Goal: Transaction & Acquisition: Register for event/course

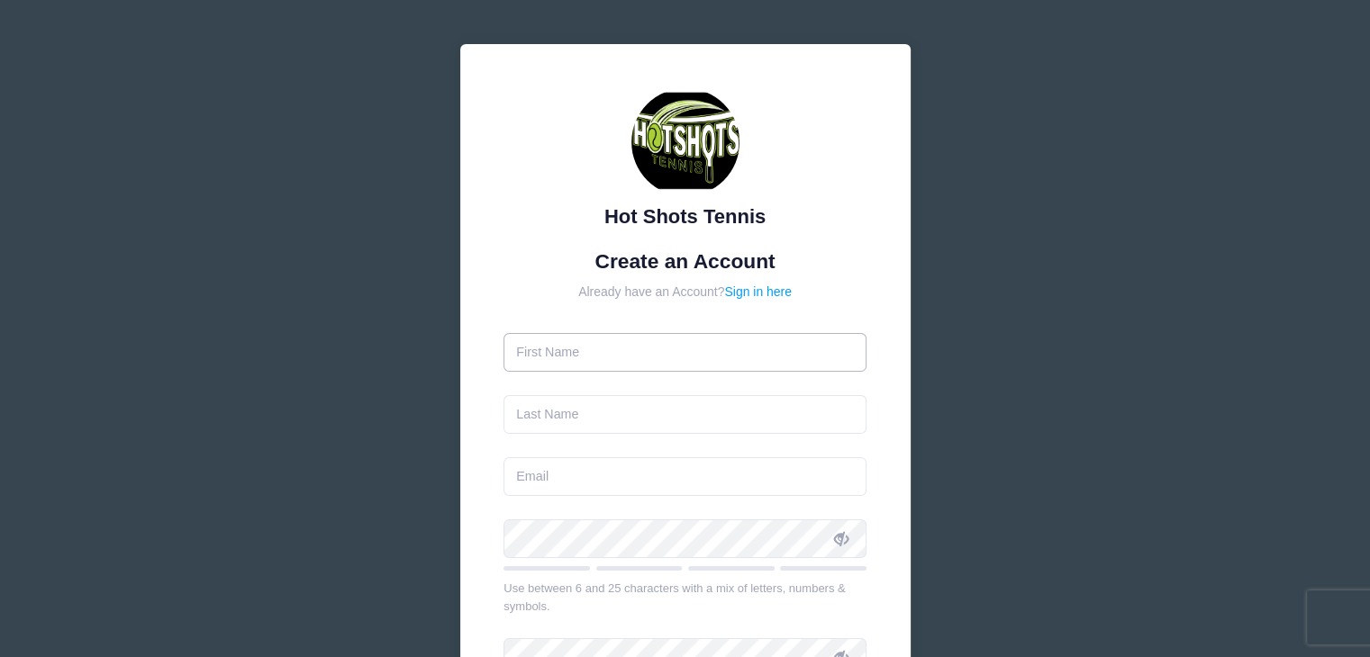
click at [719, 354] on input "text" at bounding box center [684, 352] width 363 height 39
type input "hyojung"
type input "lee"
type input "huejung@gmail.com"
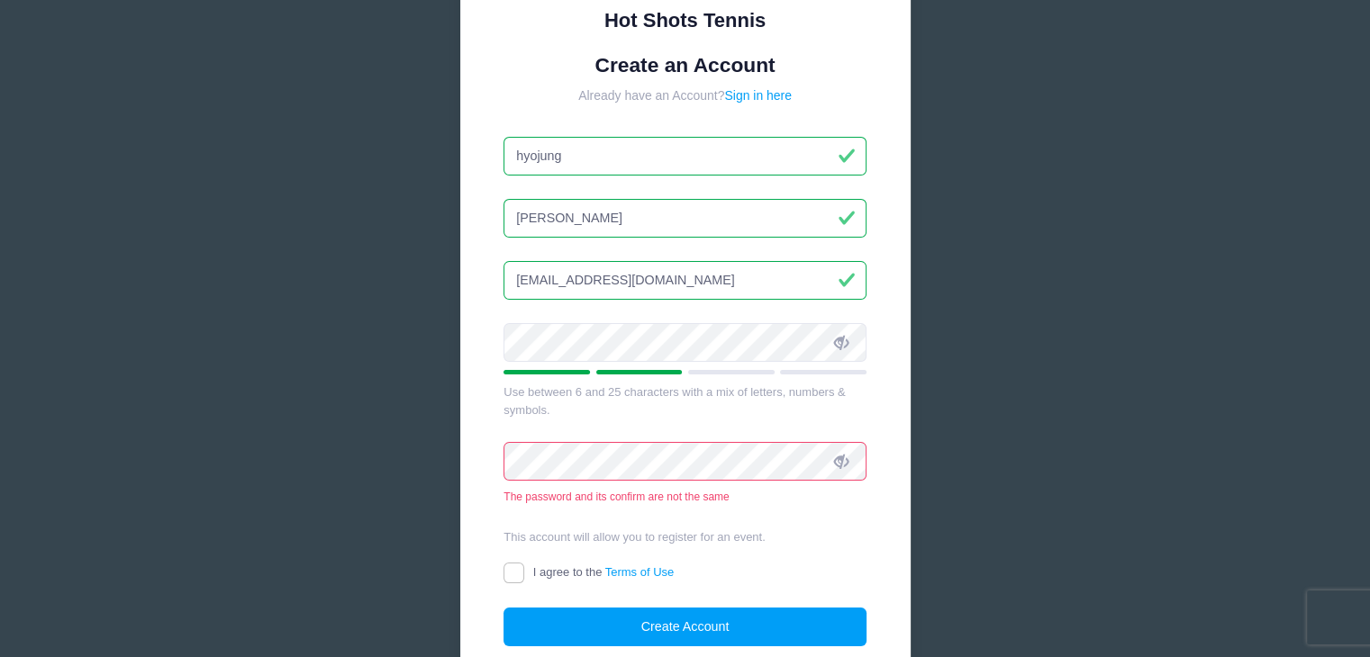
scroll to position [270, 0]
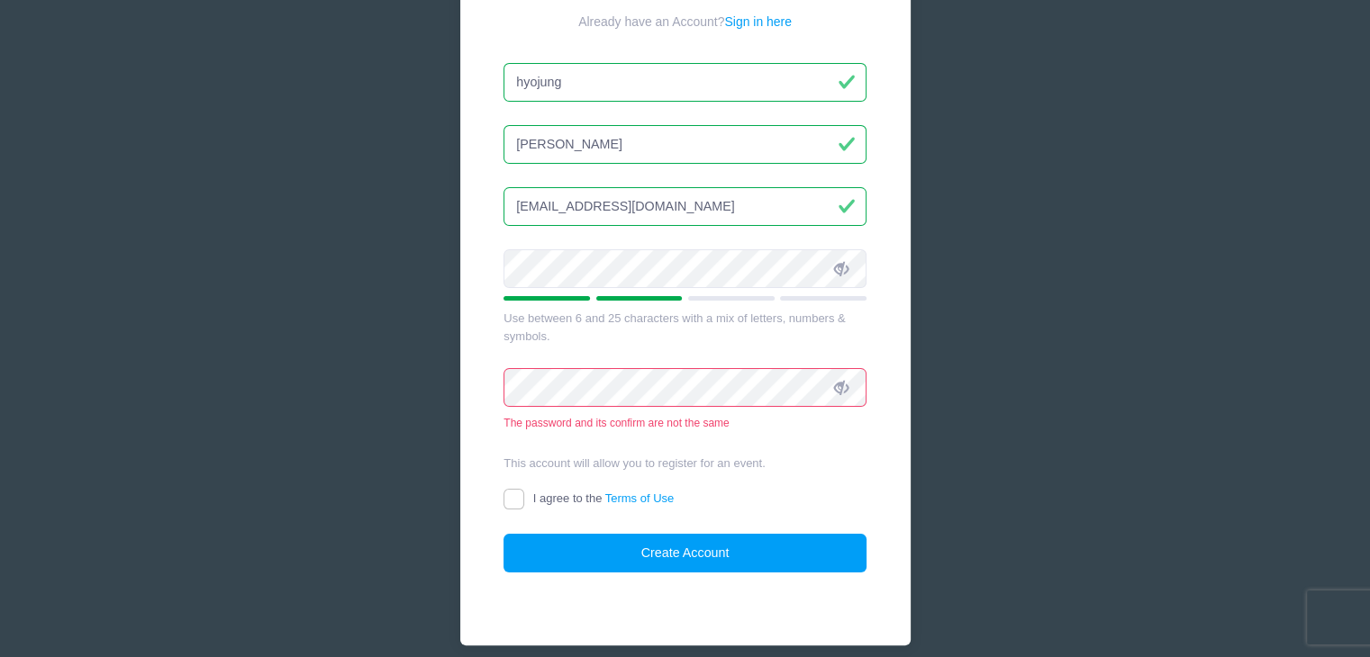
click at [450, 390] on div "Hot Shots Tennis Create an Account Already have an Account? Sign in here hyojun…" at bounding box center [685, 232] width 480 height 945
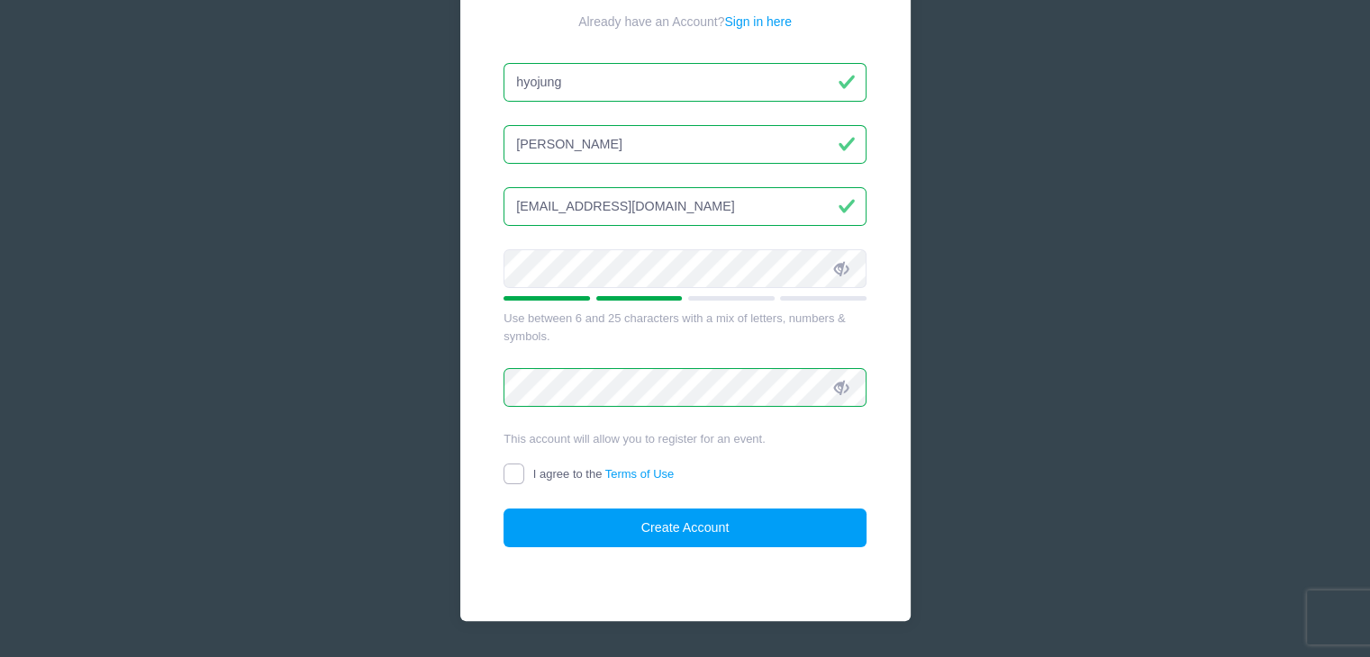
click at [512, 477] on input "I agree to the Terms of Use" at bounding box center [513, 474] width 21 height 21
checkbox input "true"
click at [560, 529] on button "Create Account" at bounding box center [684, 528] width 363 height 39
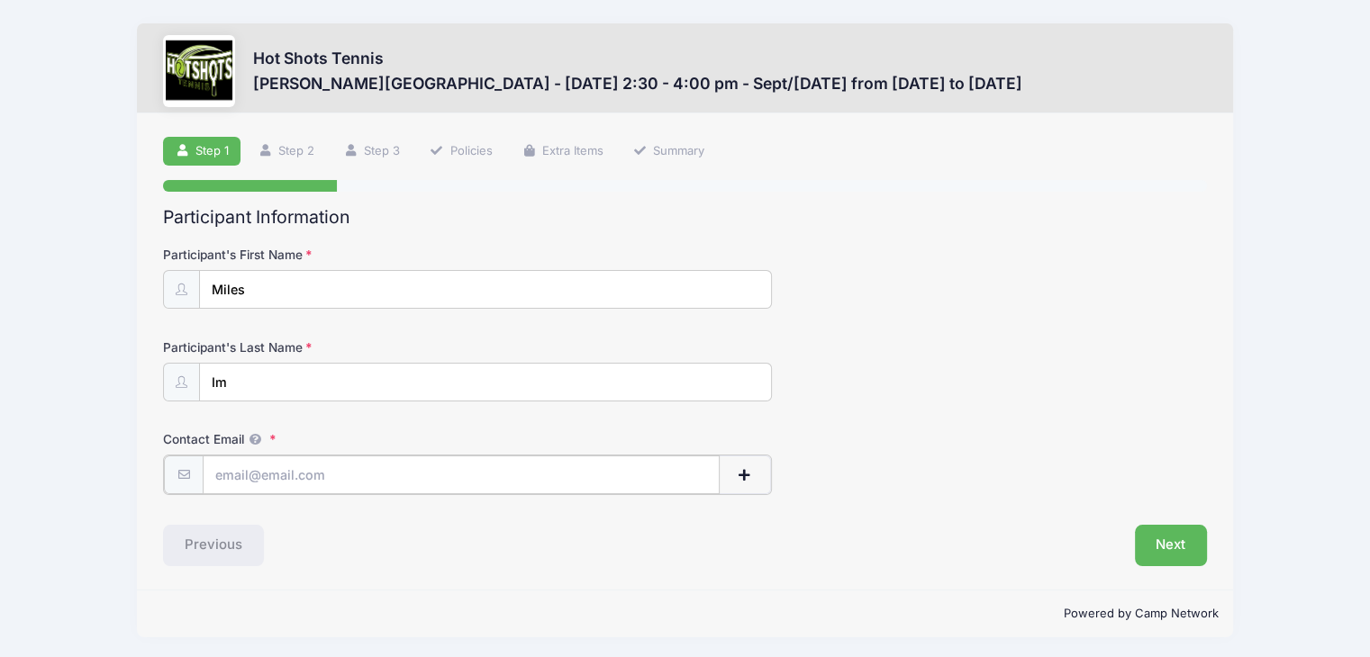
click at [416, 466] on input "Contact Email" at bounding box center [461, 475] width 517 height 39
type input "huejung@gmail.com"
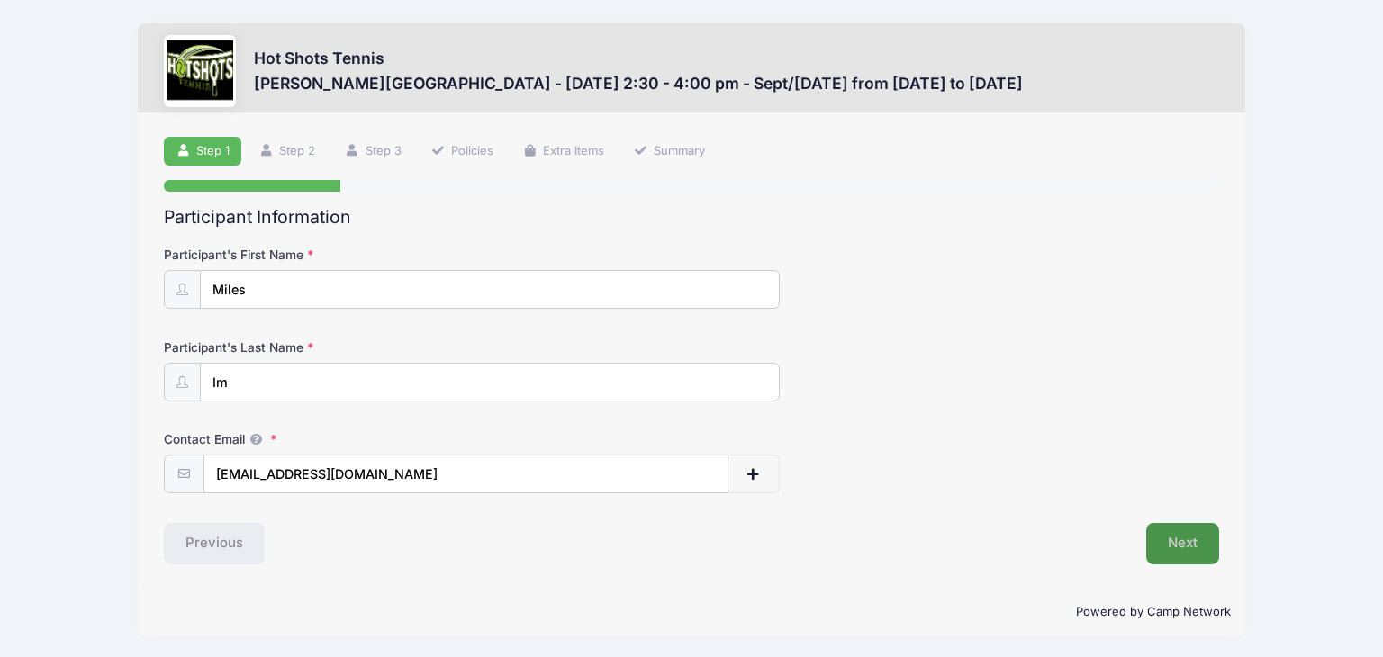
click at [1189, 537] on button "Next" at bounding box center [1182, 543] width 73 height 41
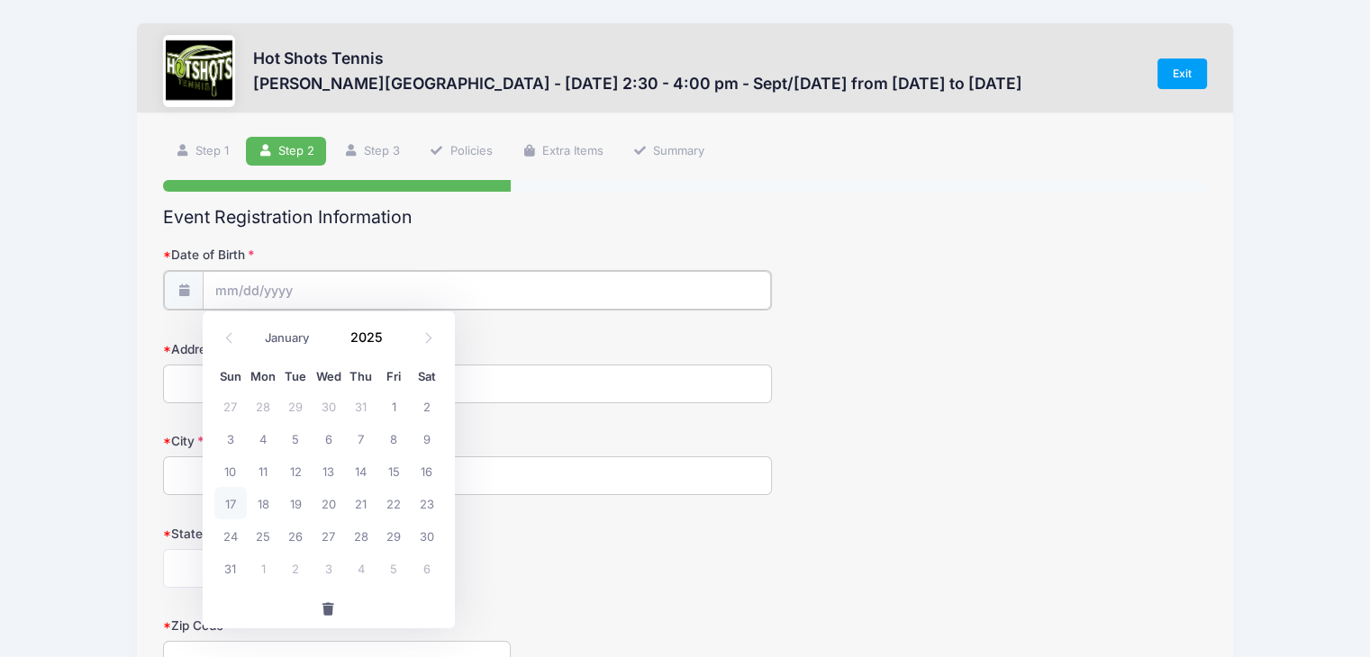
click at [279, 287] on input "Date of Birth" at bounding box center [487, 290] width 568 height 39
click at [299, 330] on select "January February March April May June July August September October November De…" at bounding box center [297, 338] width 80 height 23
select select "4"
click at [257, 327] on select "January February March April May June July August September October November De…" at bounding box center [297, 338] width 80 height 23
click at [372, 335] on input "2025" at bounding box center [371, 337] width 59 height 27
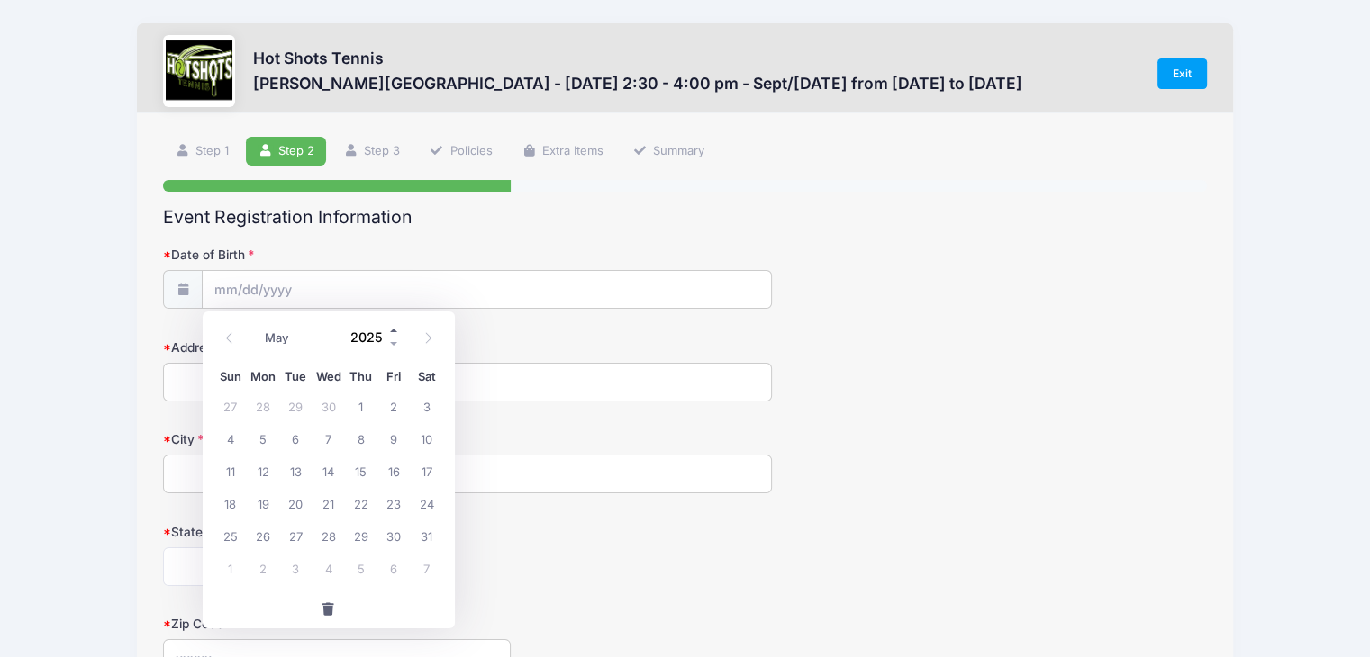
click at [395, 328] on span at bounding box center [394, 331] width 13 height 14
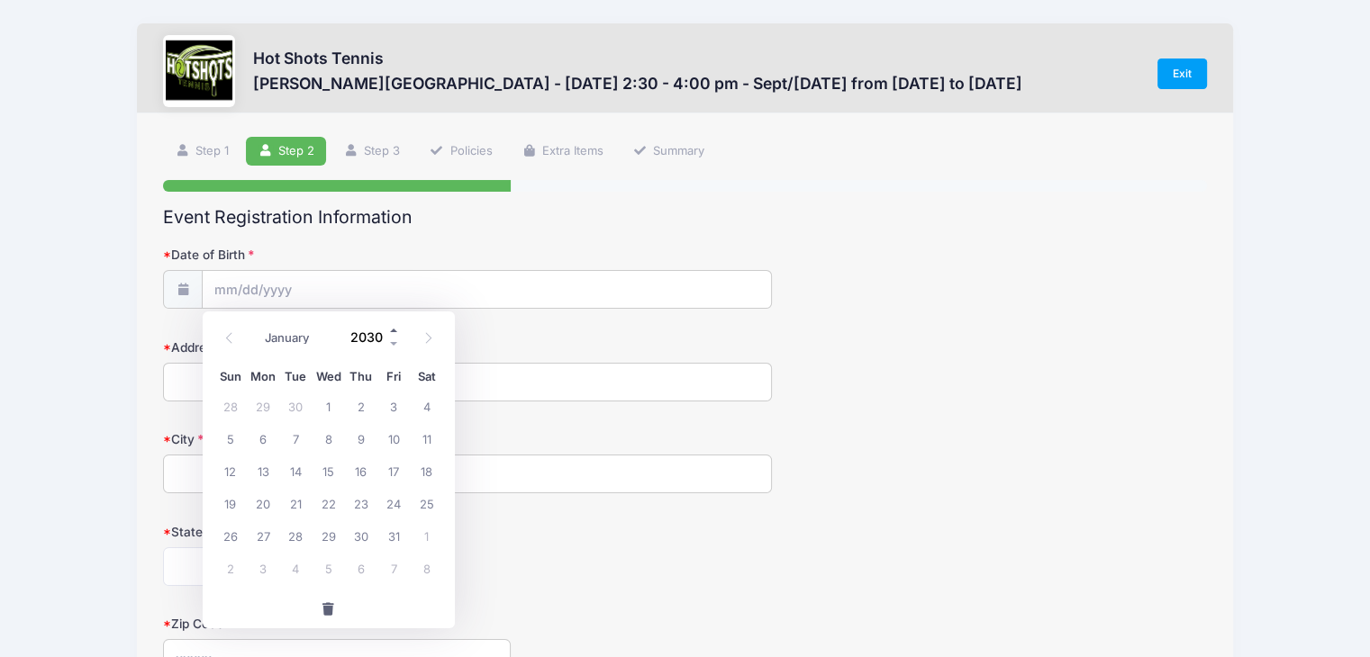
click at [391, 336] on span at bounding box center [394, 331] width 13 height 14
click at [391, 337] on div "2031" at bounding box center [371, 337] width 59 height 27
click at [392, 338] on span at bounding box center [394, 345] width 13 height 14
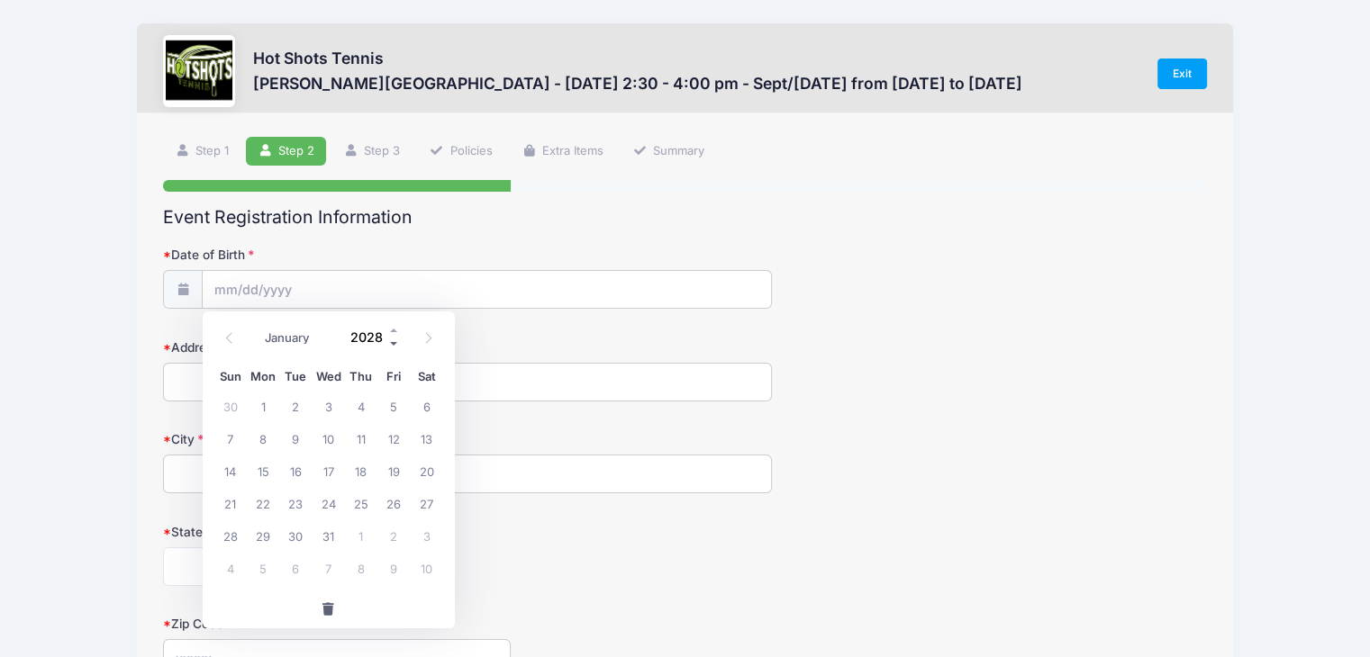
click at [392, 338] on span at bounding box center [394, 345] width 13 height 14
click at [391, 332] on span at bounding box center [394, 331] width 13 height 14
click at [390, 340] on span at bounding box center [394, 345] width 13 height 14
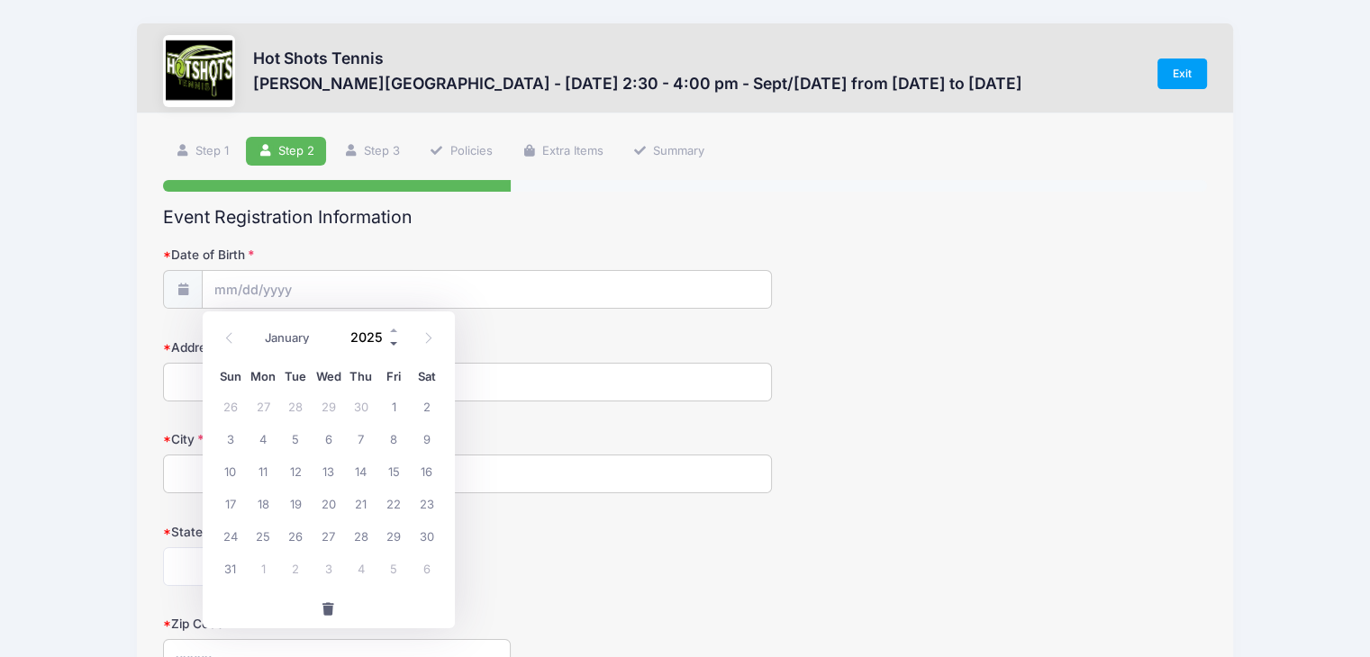
click at [390, 340] on span at bounding box center [394, 345] width 13 height 14
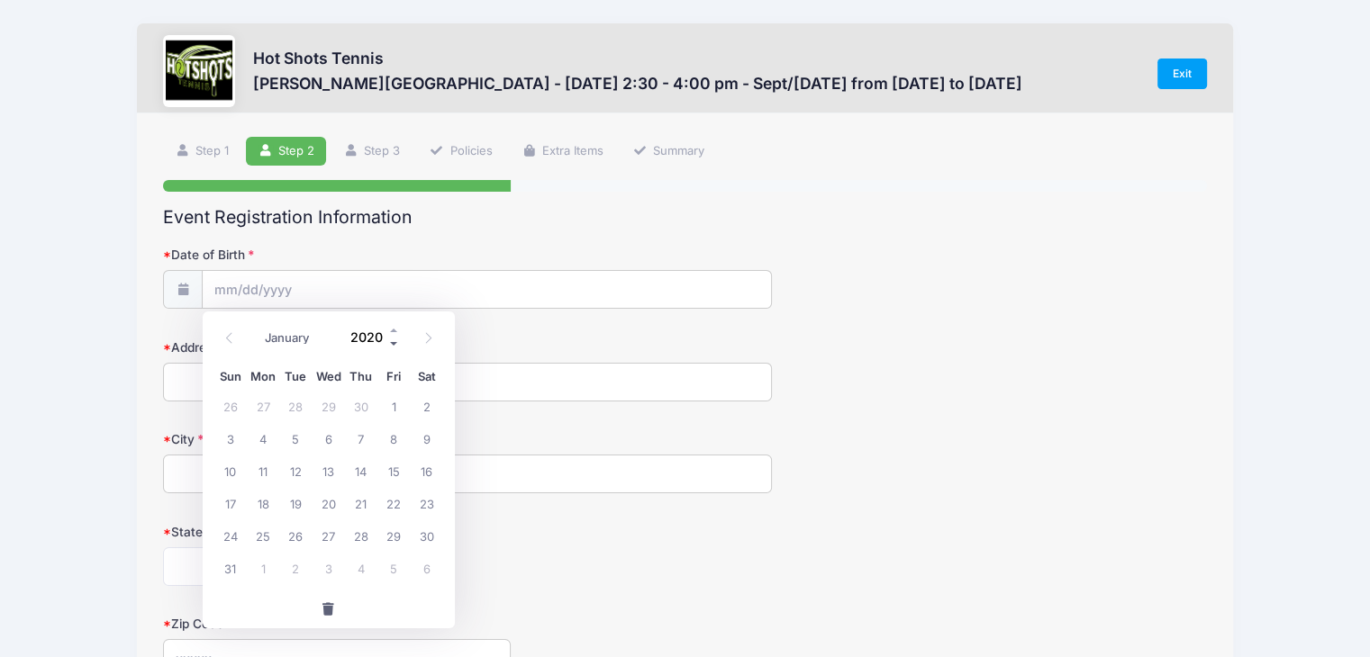
click at [390, 340] on span at bounding box center [394, 345] width 13 height 14
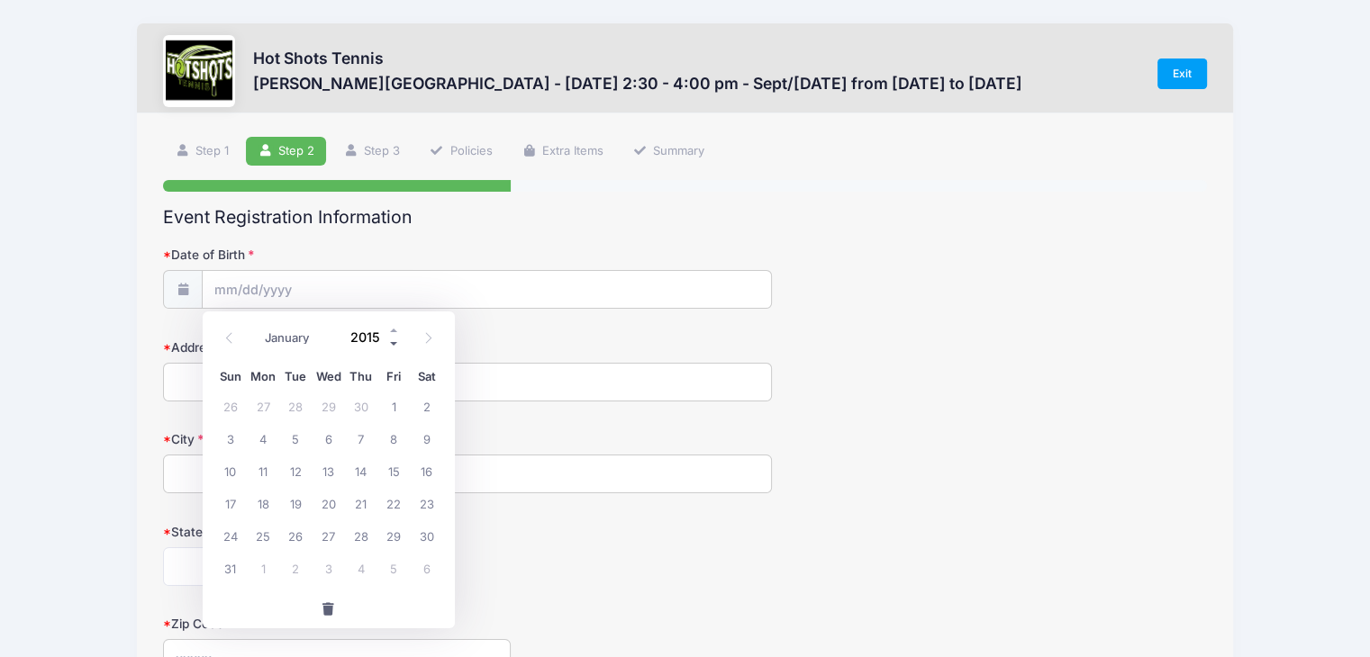
click at [390, 340] on span at bounding box center [394, 345] width 13 height 14
click at [390, 327] on span at bounding box center [394, 331] width 13 height 14
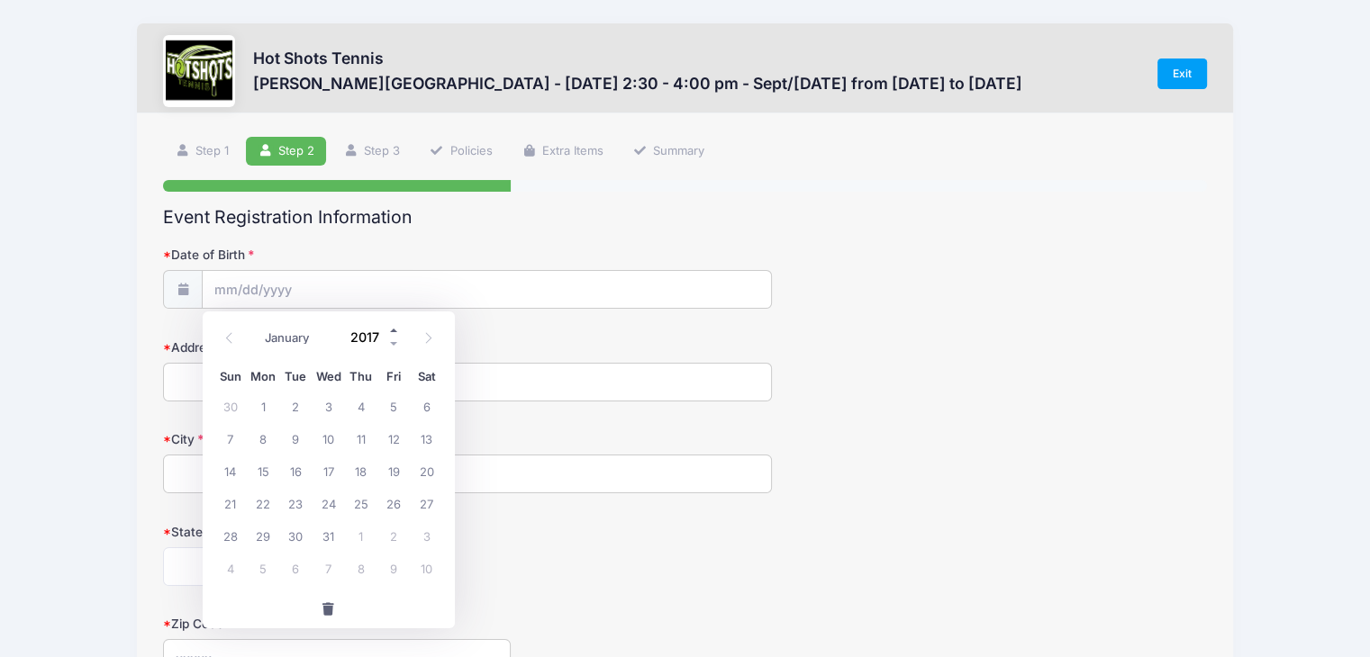
type input "2018"
click at [400, 431] on span "11" at bounding box center [393, 438] width 32 height 32
type input "05/11/2018"
click at [371, 386] on input "Address" at bounding box center [467, 382] width 609 height 39
type input "3232 Castle Heights Avenue"
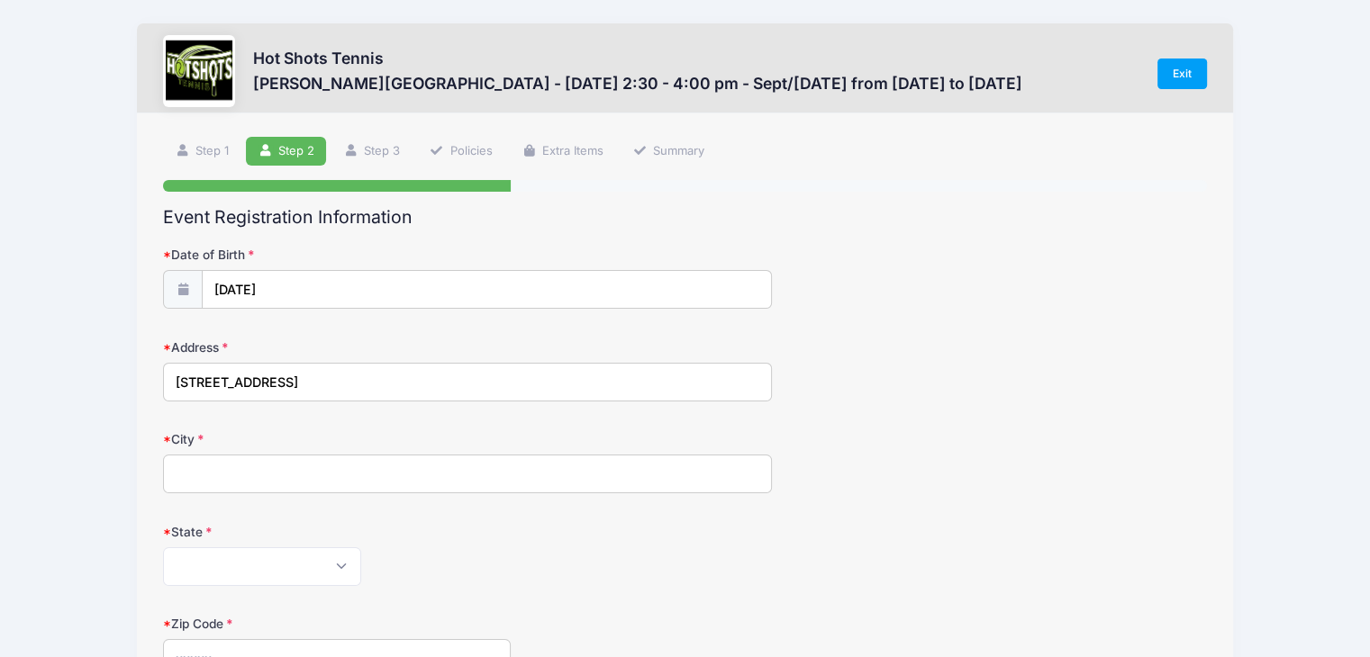
type input "Los Angeles"
select select "CA"
type input "90034"
click at [1106, 381] on div "Address 3232 Castle Heights Avenue" at bounding box center [685, 370] width 1044 height 63
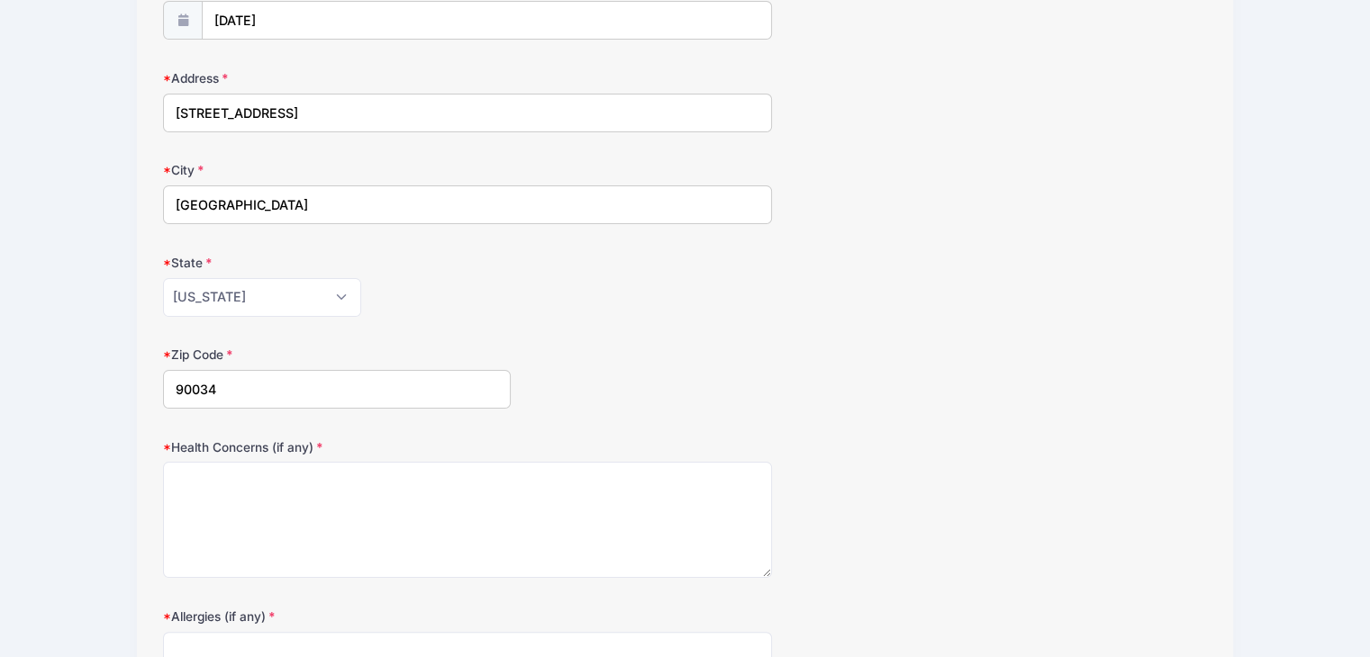
scroll to position [270, 0]
click at [503, 521] on textarea "Health Concerns (if any)" at bounding box center [467, 519] width 609 height 116
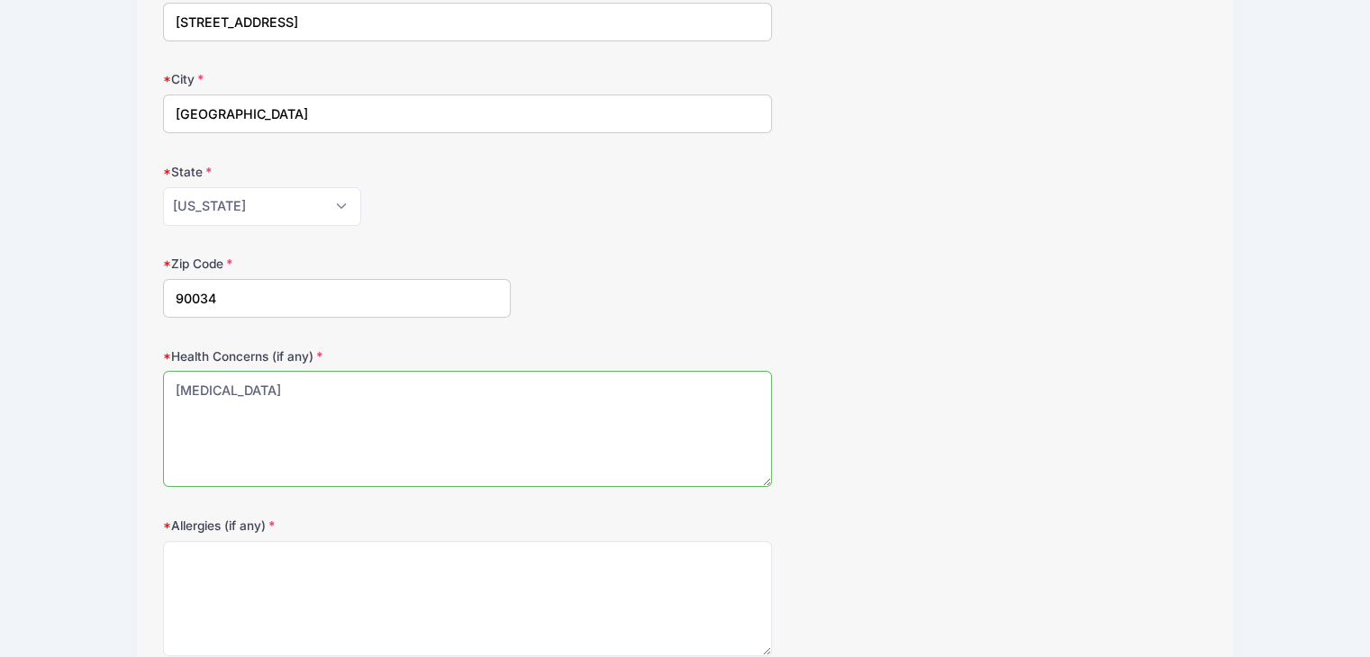
type textarea "asthma"
click at [498, 578] on textarea "Allergies (if any)" at bounding box center [467, 599] width 609 height 116
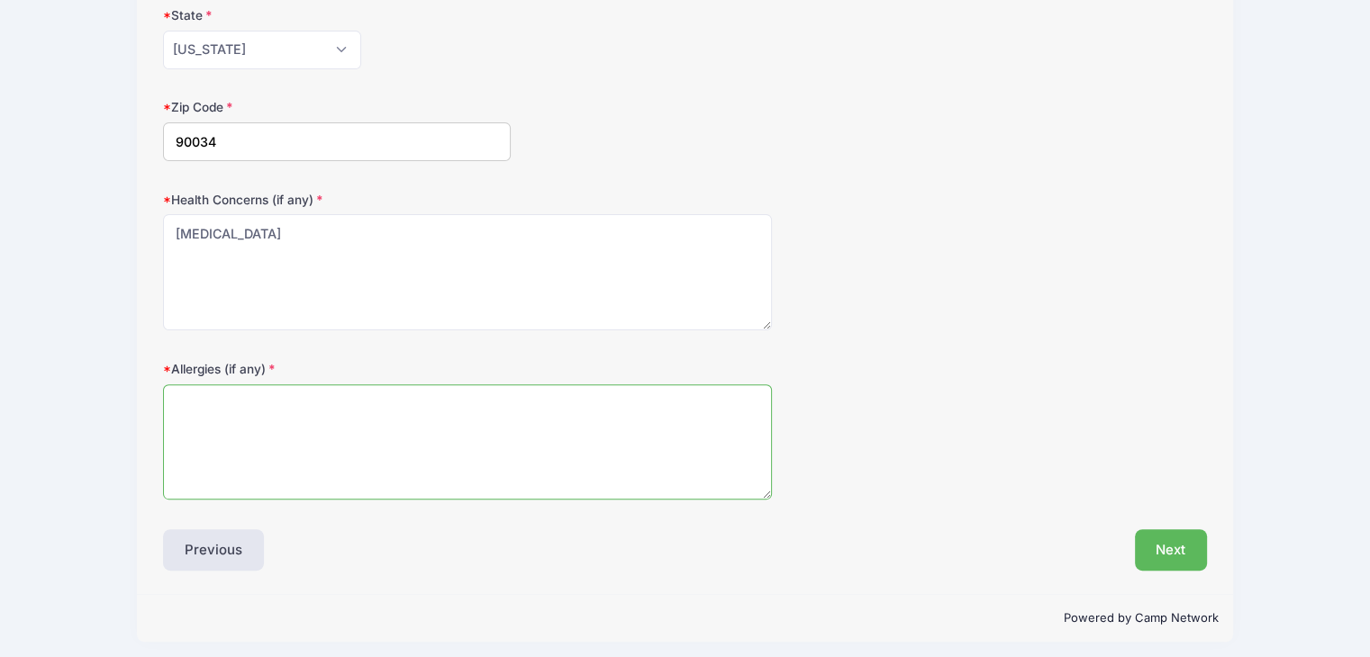
scroll to position [522, 0]
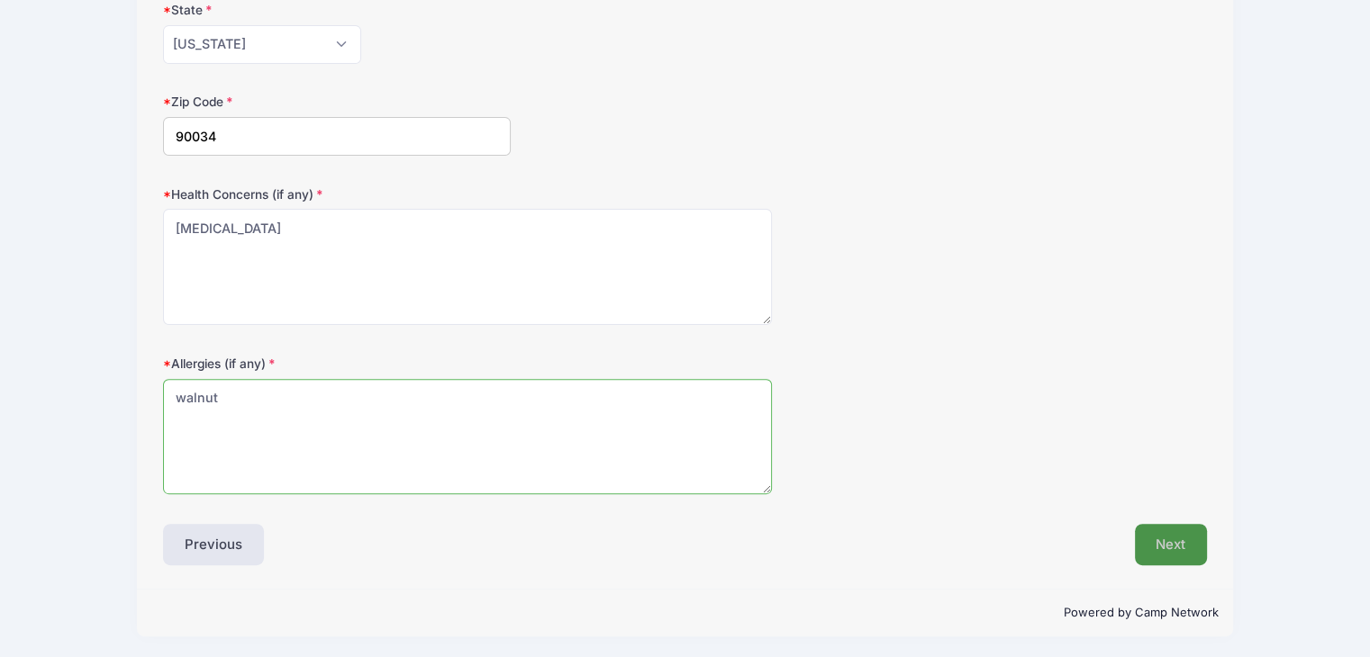
type textarea "walnut"
click at [1183, 527] on button "Next" at bounding box center [1171, 544] width 73 height 41
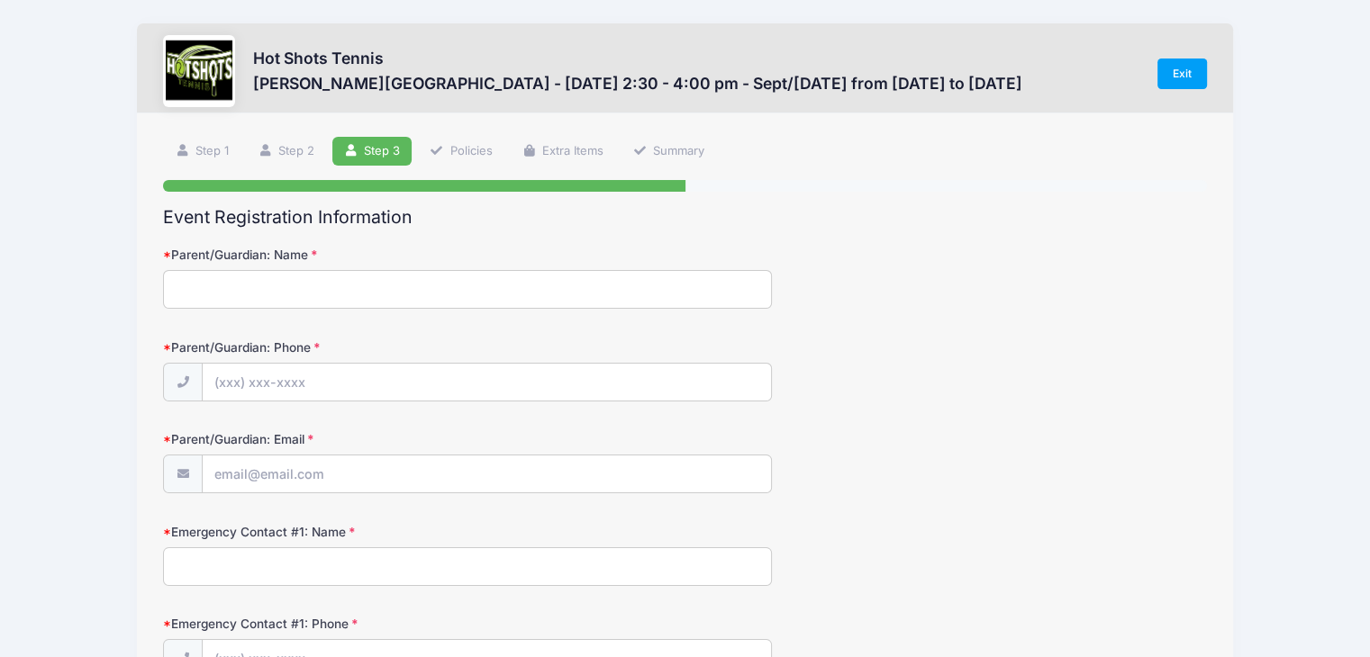
scroll to position [0, 0]
click at [396, 294] on input "Parent/Guardian: Name" at bounding box center [467, 289] width 609 height 39
type input "HYOJUNG LEE"
type input "(408) 816-5617"
type input "huejung@gmail.com"
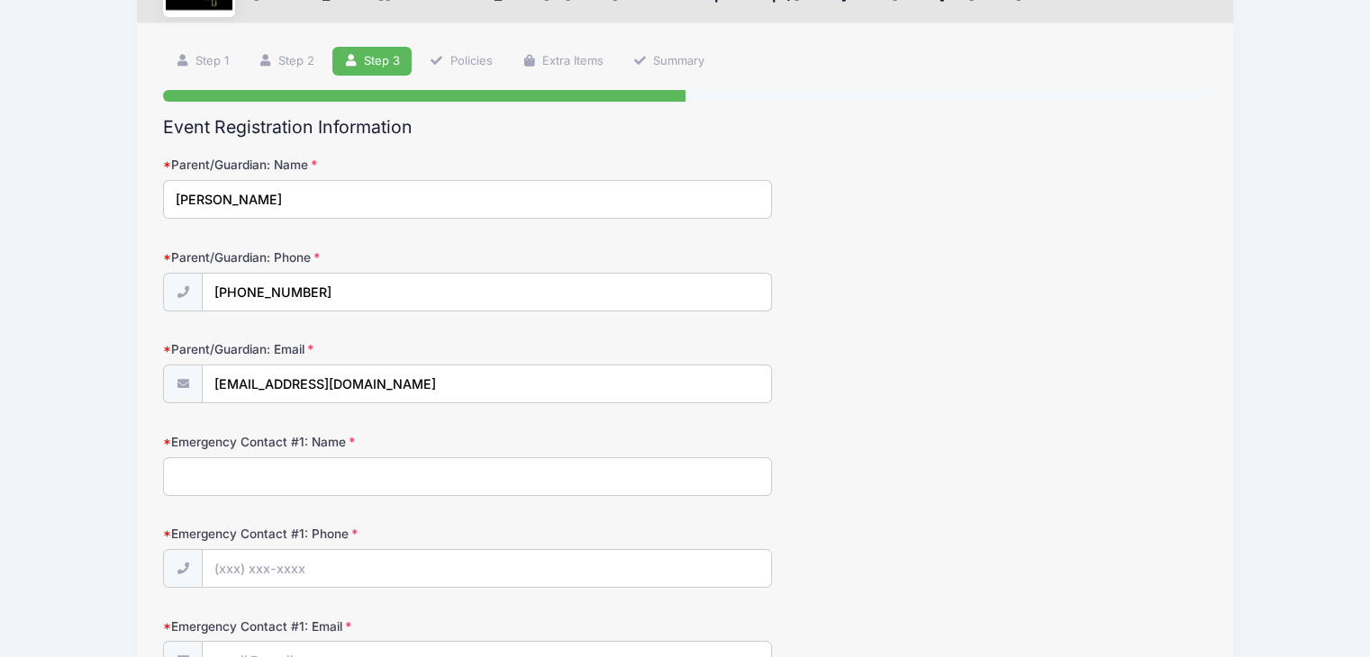
click at [329, 466] on input "Emergency Contact #1: Name" at bounding box center [467, 476] width 609 height 39
type input "4088165617"
click at [350, 563] on input "Emergency Contact #1: Phone" at bounding box center [487, 569] width 568 height 39
drag, startPoint x: 330, startPoint y: 572, endPoint x: 376, endPoint y: 569, distance: 46.0
click at [376, 569] on input "Emergency Contact #1: Phone" at bounding box center [487, 569] width 568 height 39
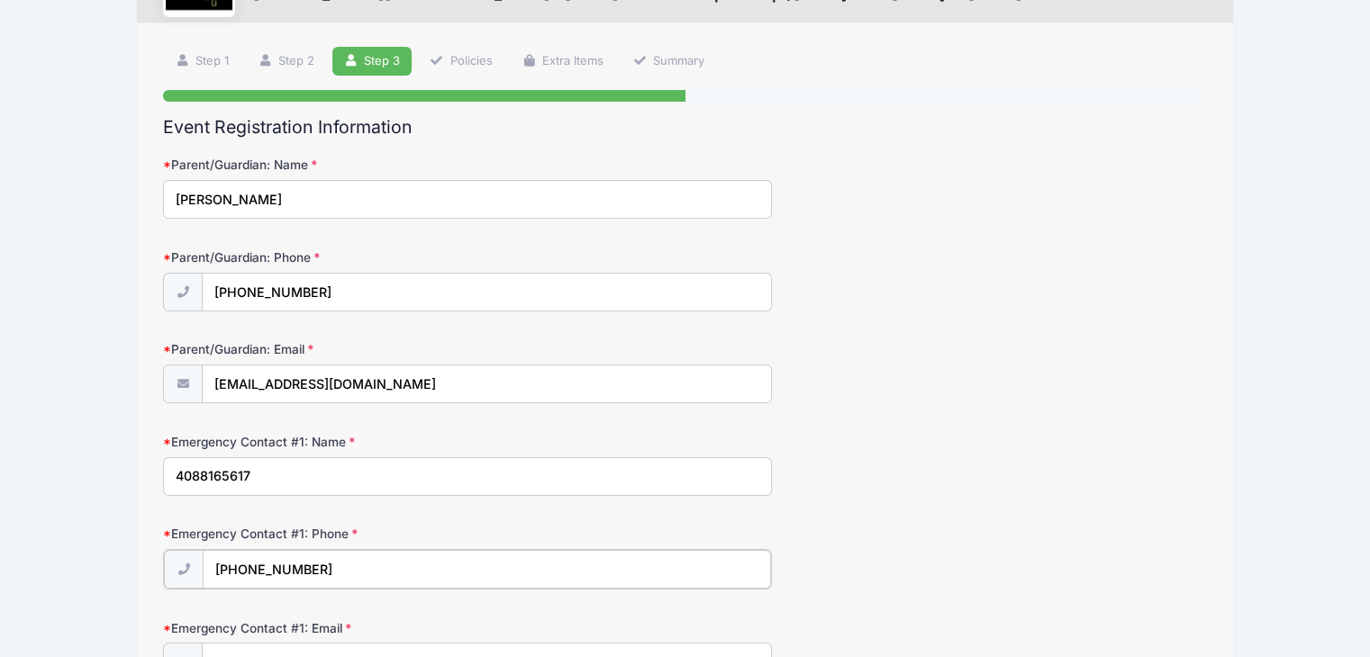
type input "(312) 221-1779"
click at [891, 472] on div "Emergency Contact #1: Name 4088165617" at bounding box center [685, 464] width 1044 height 63
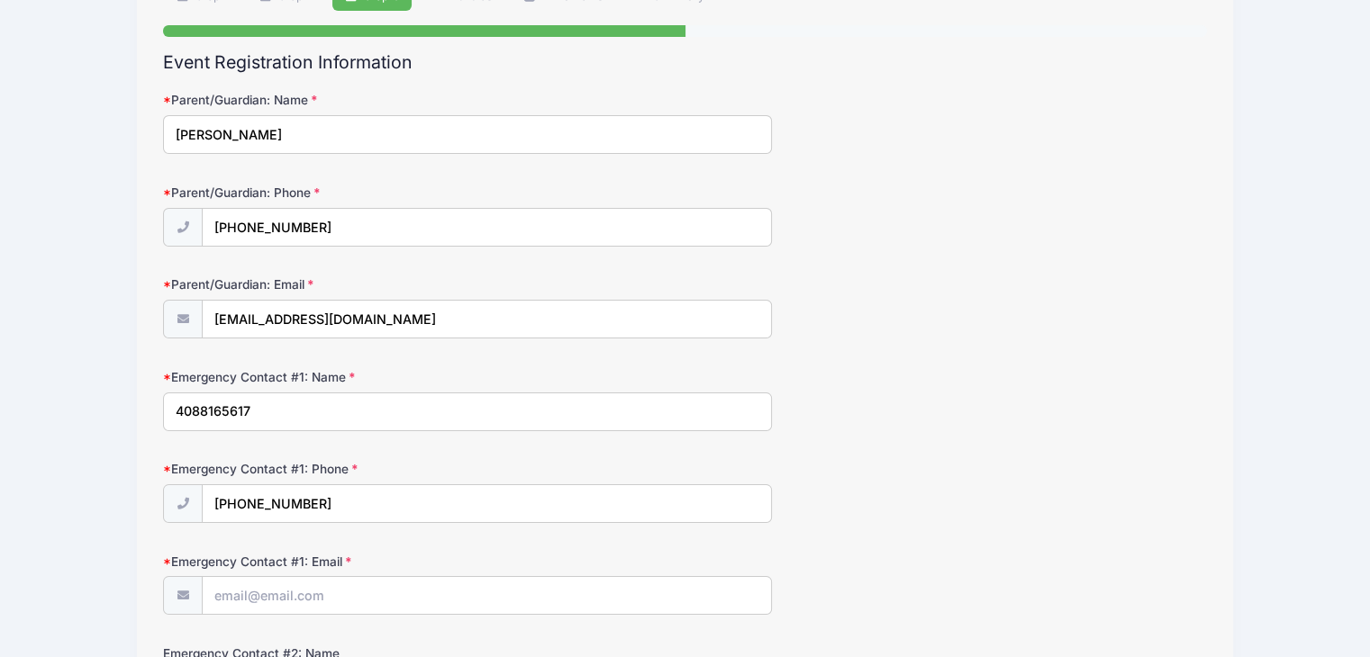
scroll to position [180, 0]
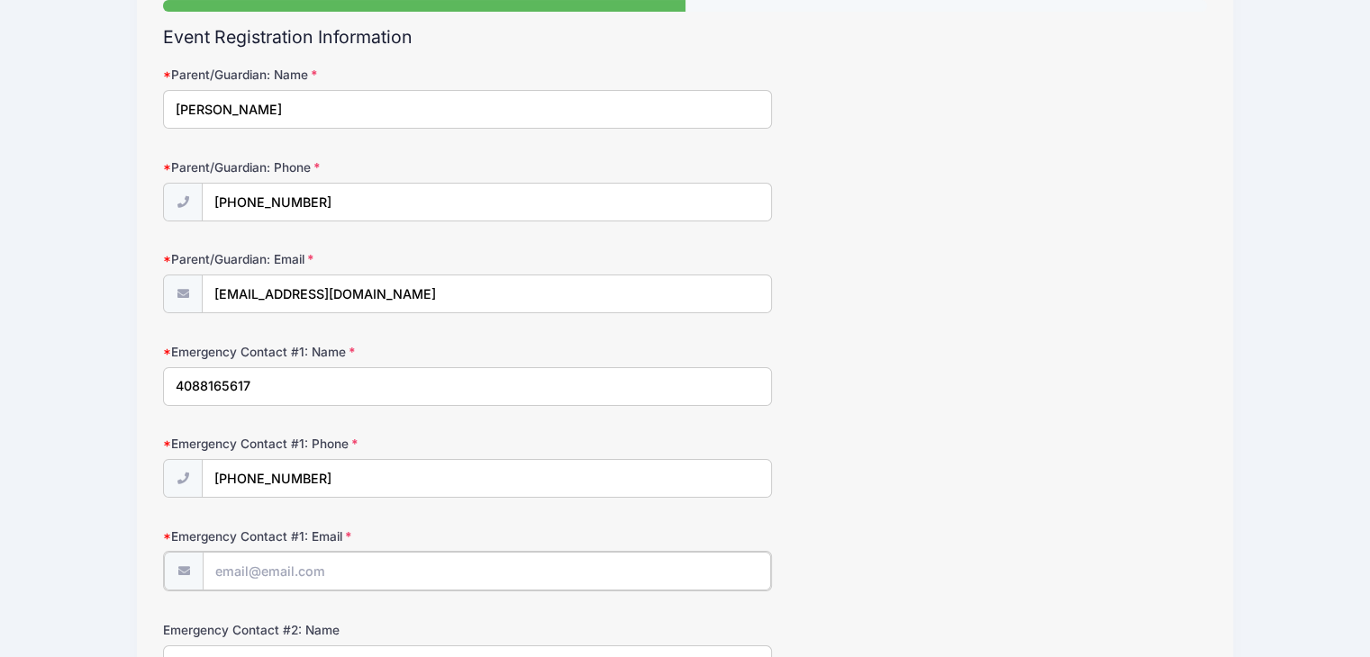
click at [279, 574] on input "Emergency Contact #1: Email" at bounding box center [487, 571] width 568 height 39
click at [332, 575] on input "Emergency Contact #1: Email" at bounding box center [487, 571] width 568 height 39
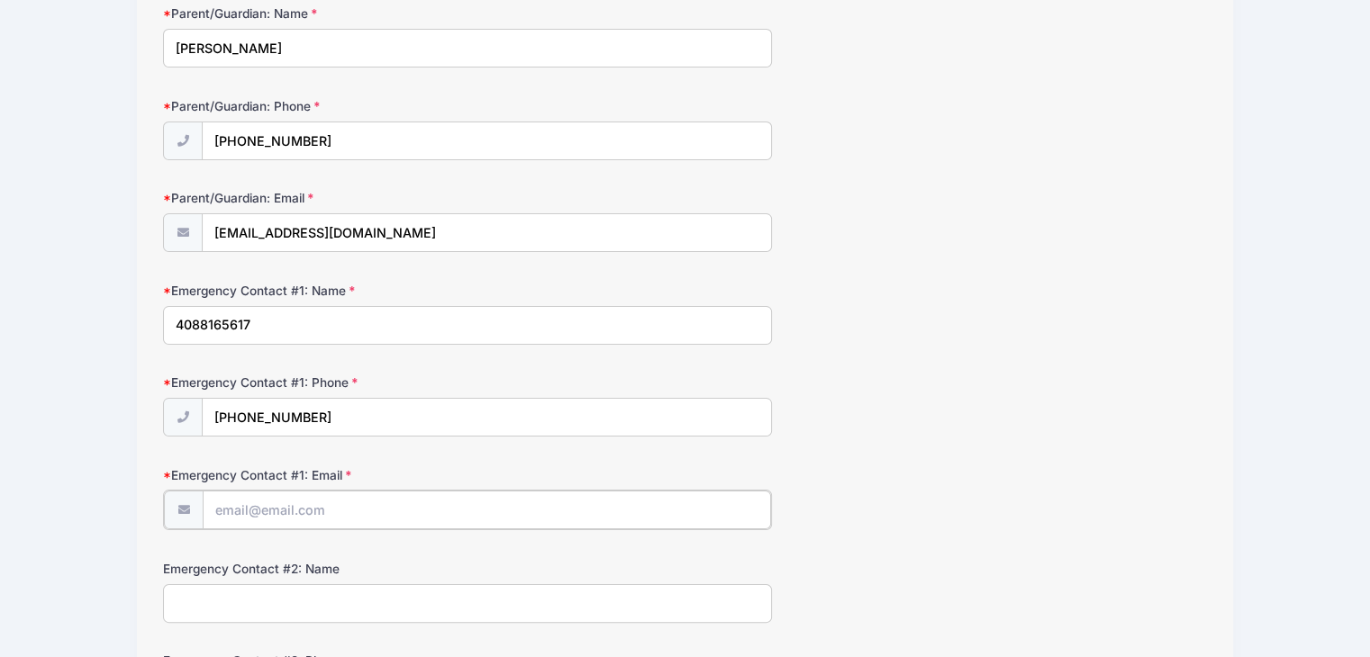
scroll to position [270, 0]
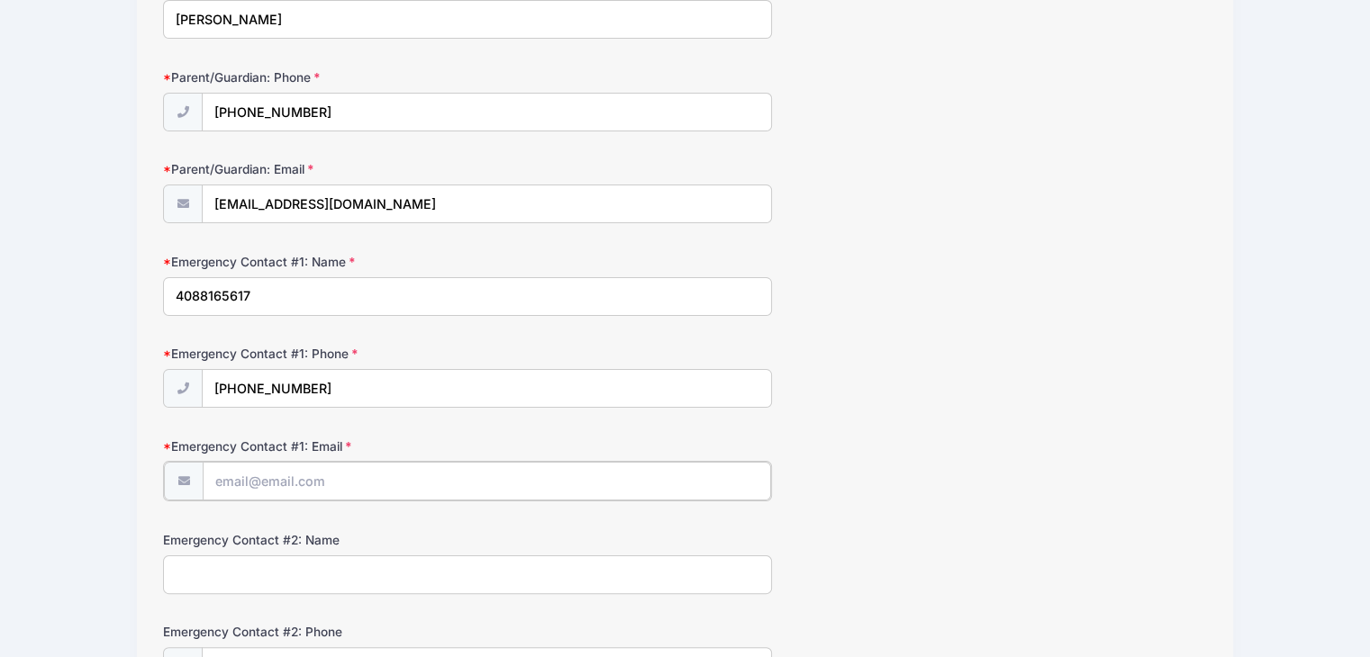
click at [329, 473] on input "Emergency Contact #1: Email" at bounding box center [487, 481] width 568 height 39
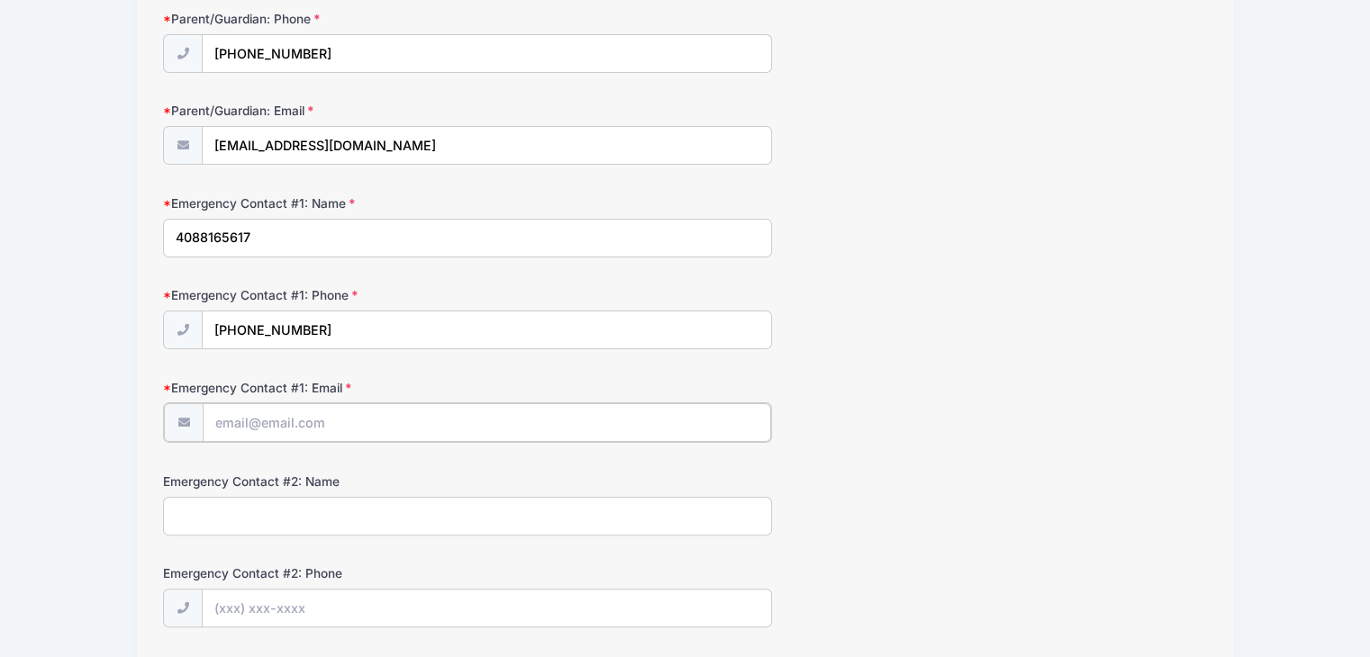
scroll to position [360, 0]
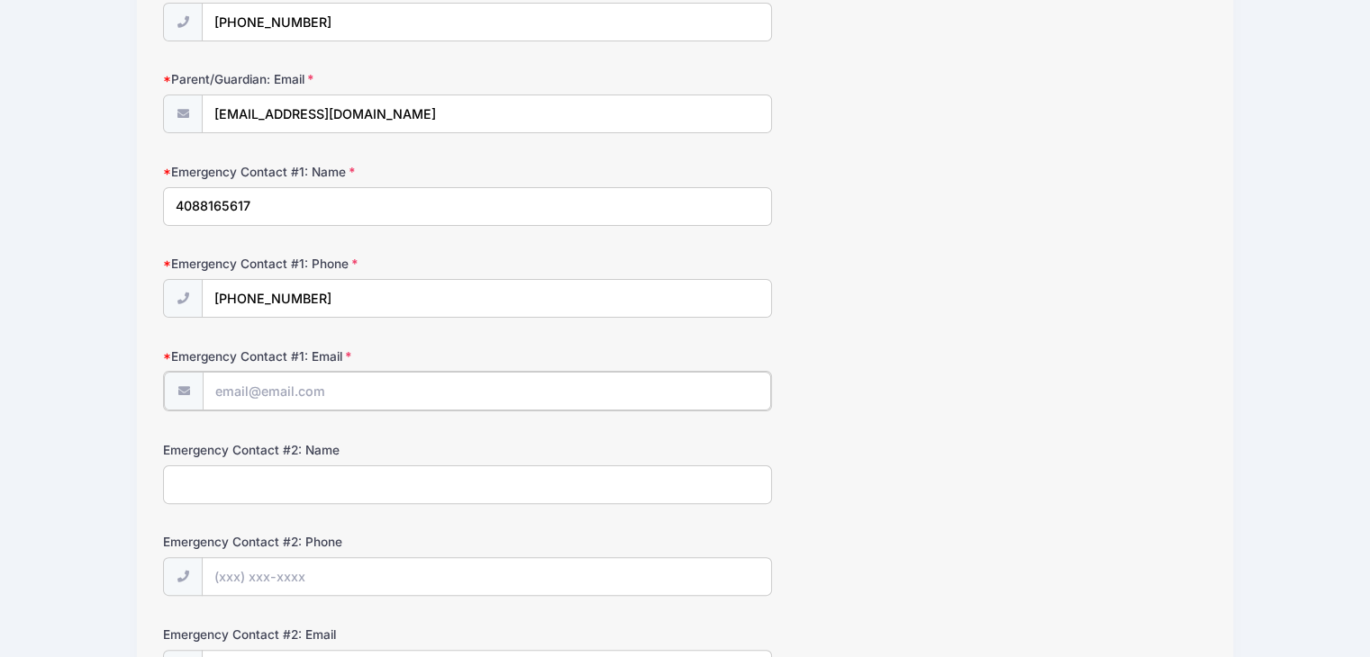
click at [276, 396] on input "Emergency Contact #1: Email" at bounding box center [487, 391] width 568 height 39
type input "imhyungjin@gmail.com"
click at [310, 483] on input "Emergency Contact #2: Name" at bounding box center [467, 483] width 609 height 39
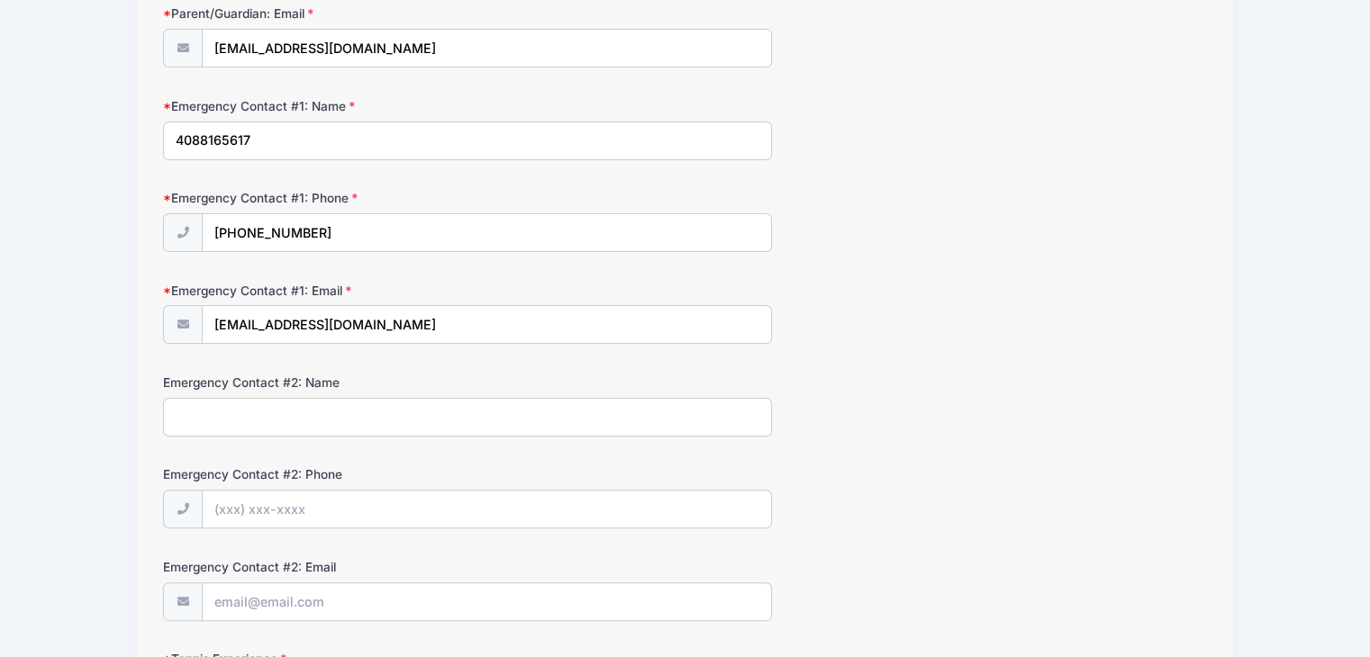
scroll to position [450, 0]
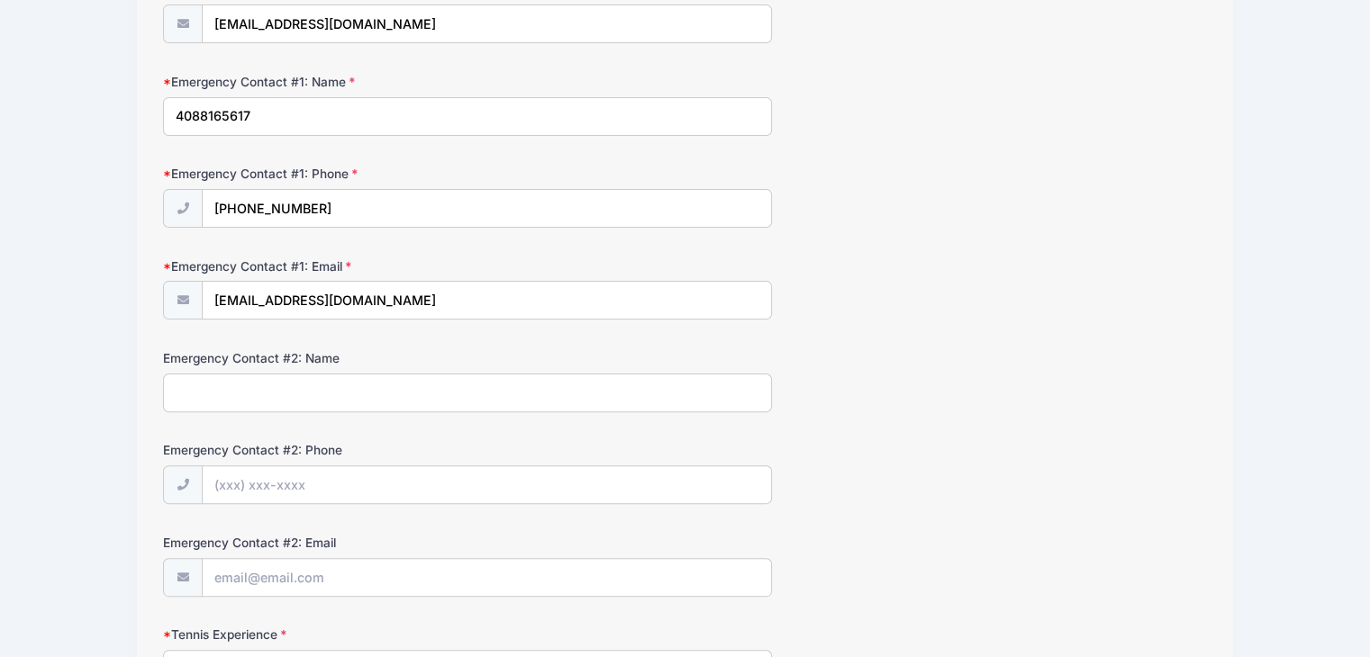
click at [355, 389] on input "Emergency Contact #2: Name" at bounding box center [467, 393] width 609 height 39
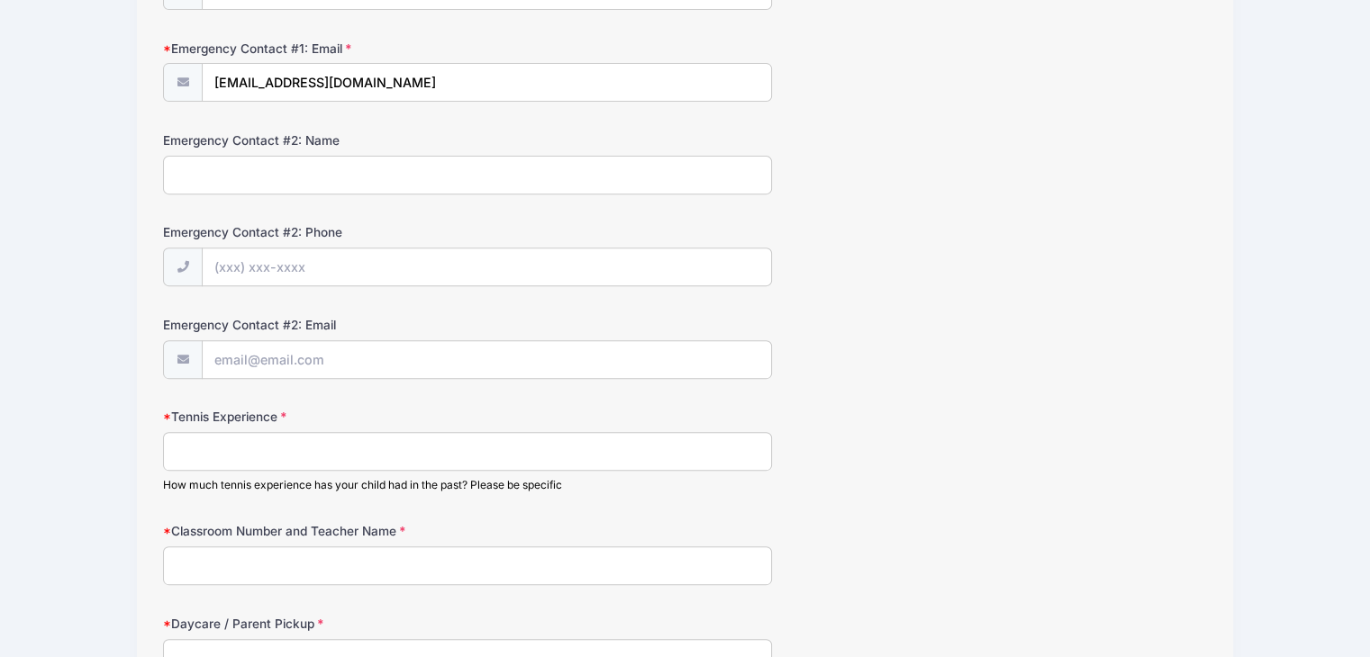
scroll to position [720, 0]
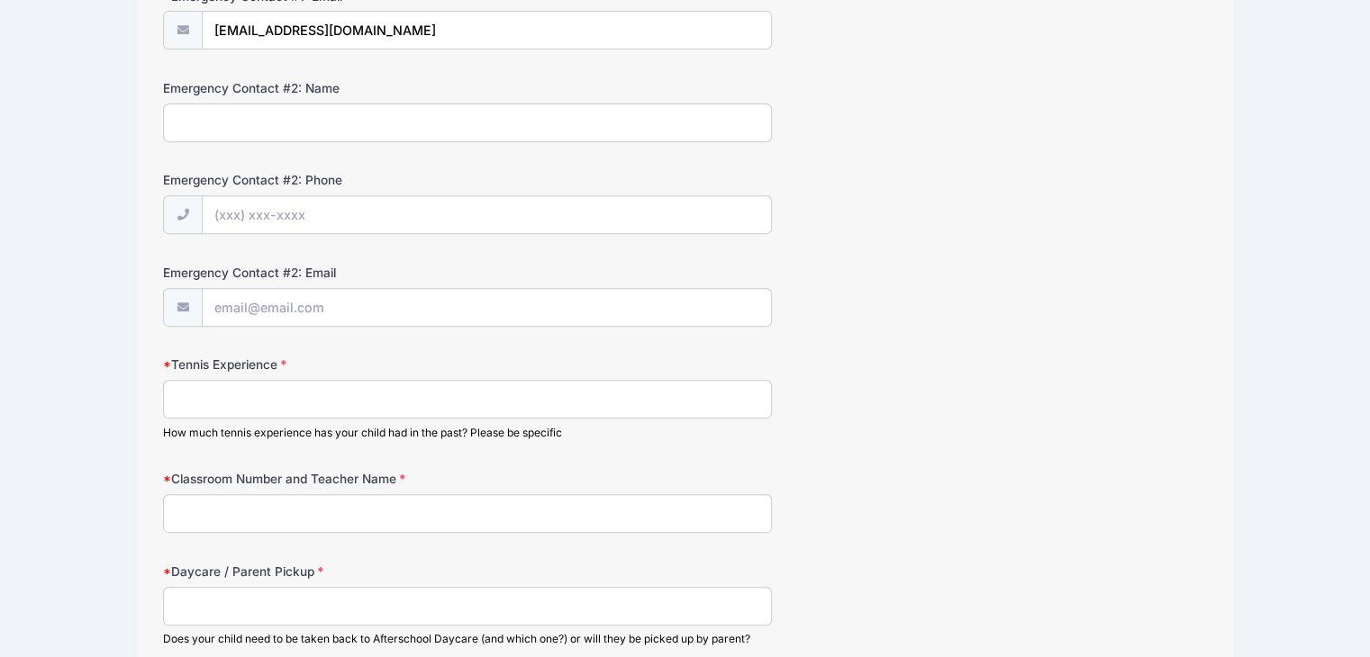
click at [355, 390] on input "Tennis Experience" at bounding box center [467, 399] width 609 height 39
type input "y"
type input "one year private"
click at [317, 502] on input "Classroom Number and Teacher Name" at bounding box center [467, 513] width 609 height 39
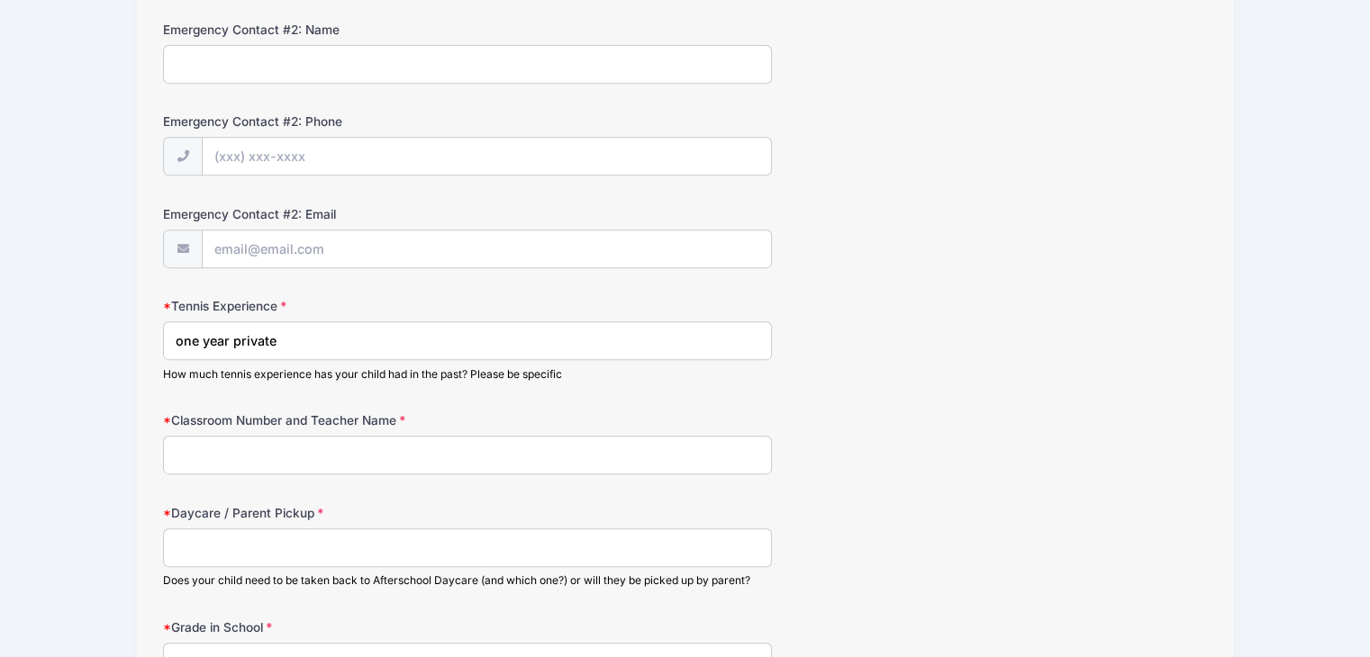
scroll to position [810, 0]
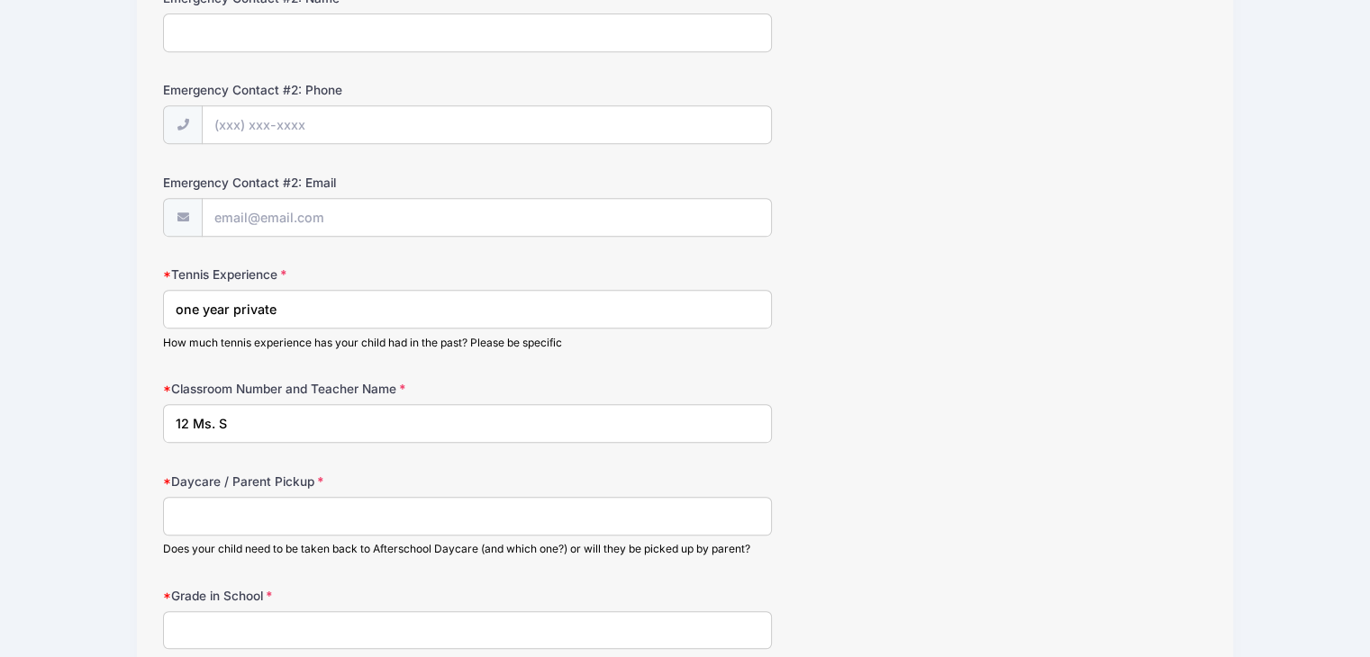
type input "12 Ms. S"
click at [294, 505] on input "Daycare / Parent Pickup" at bounding box center [467, 516] width 609 height 39
type input "Y"
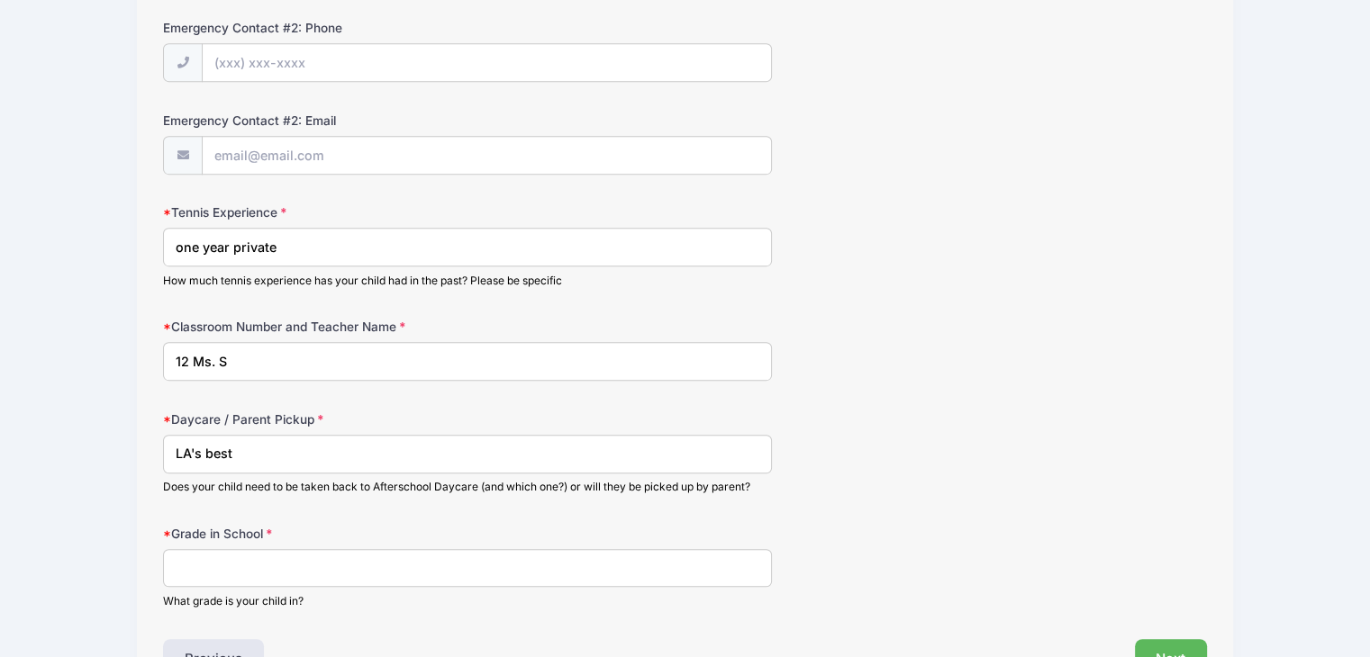
scroll to position [900, 0]
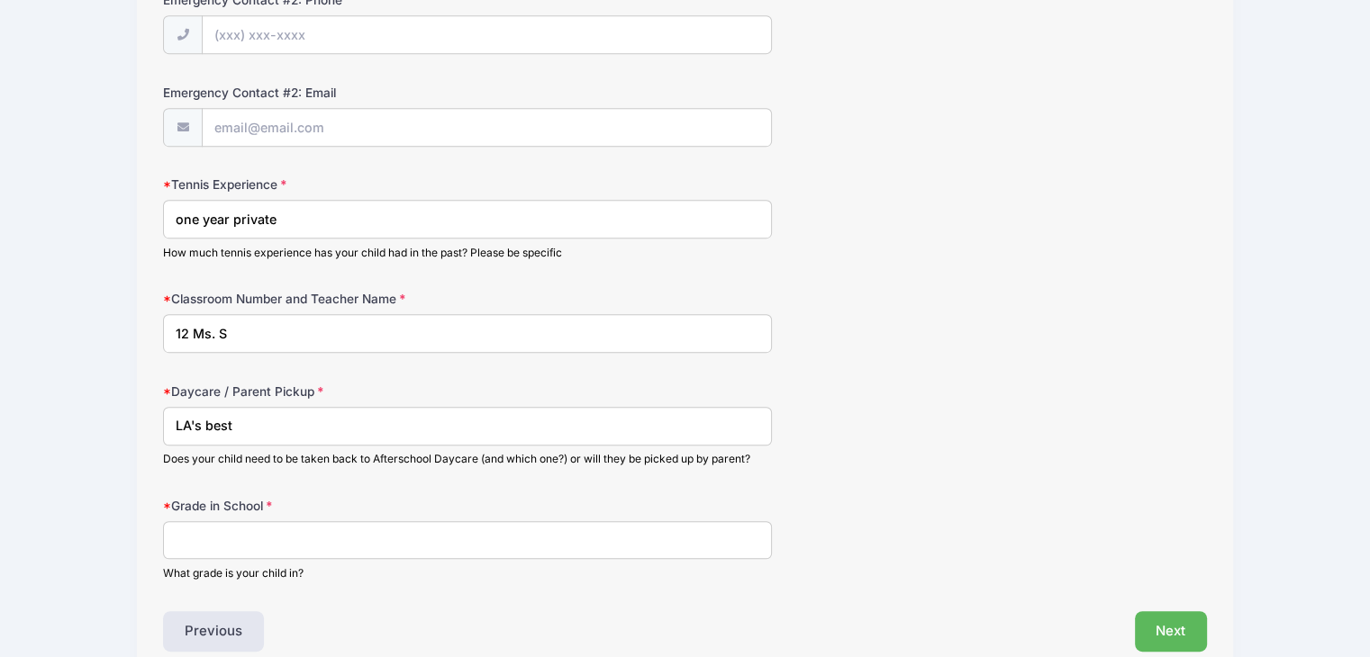
type input "LA's best"
click at [232, 529] on input "Grade in School" at bounding box center [467, 540] width 609 height 39
type input "2"
click at [1181, 621] on button "Next" at bounding box center [1171, 631] width 73 height 41
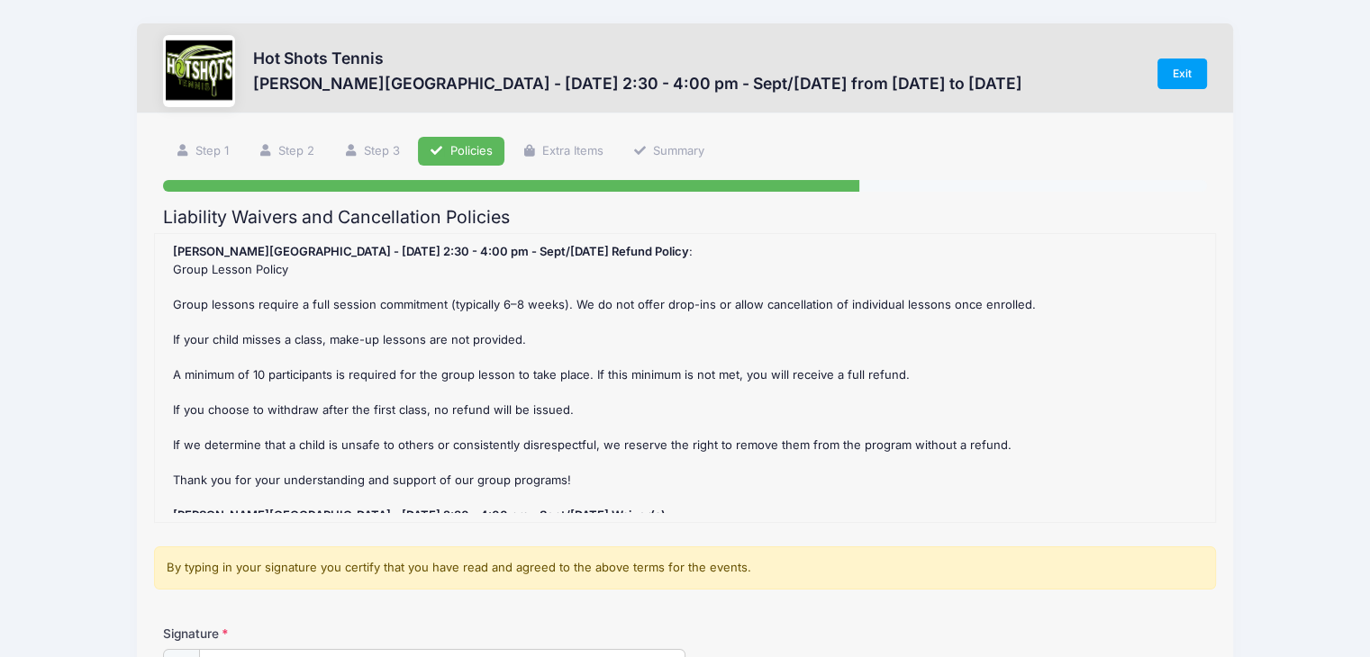
scroll to position [217, 0]
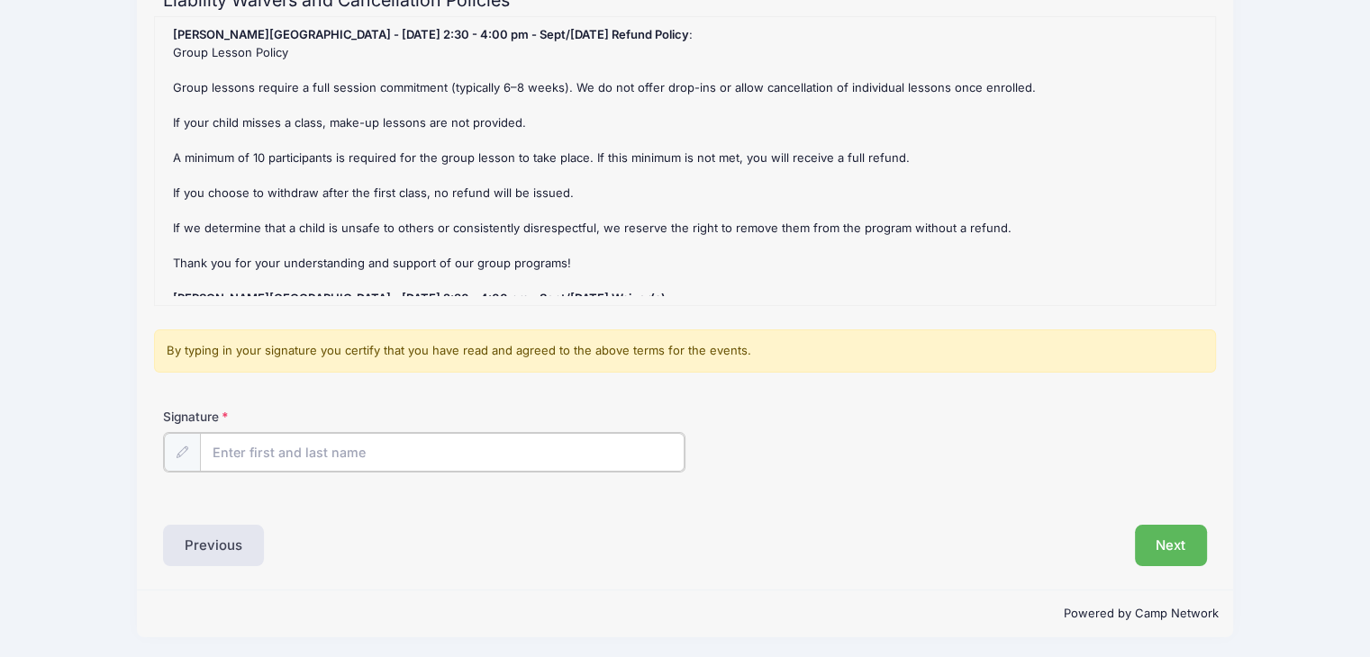
click at [396, 439] on input "Signature" at bounding box center [442, 452] width 484 height 39
click at [320, 448] on input "Signature" at bounding box center [442, 452] width 484 height 39
type input "hyojung lee"
click at [1161, 540] on button "Next" at bounding box center [1171, 543] width 73 height 41
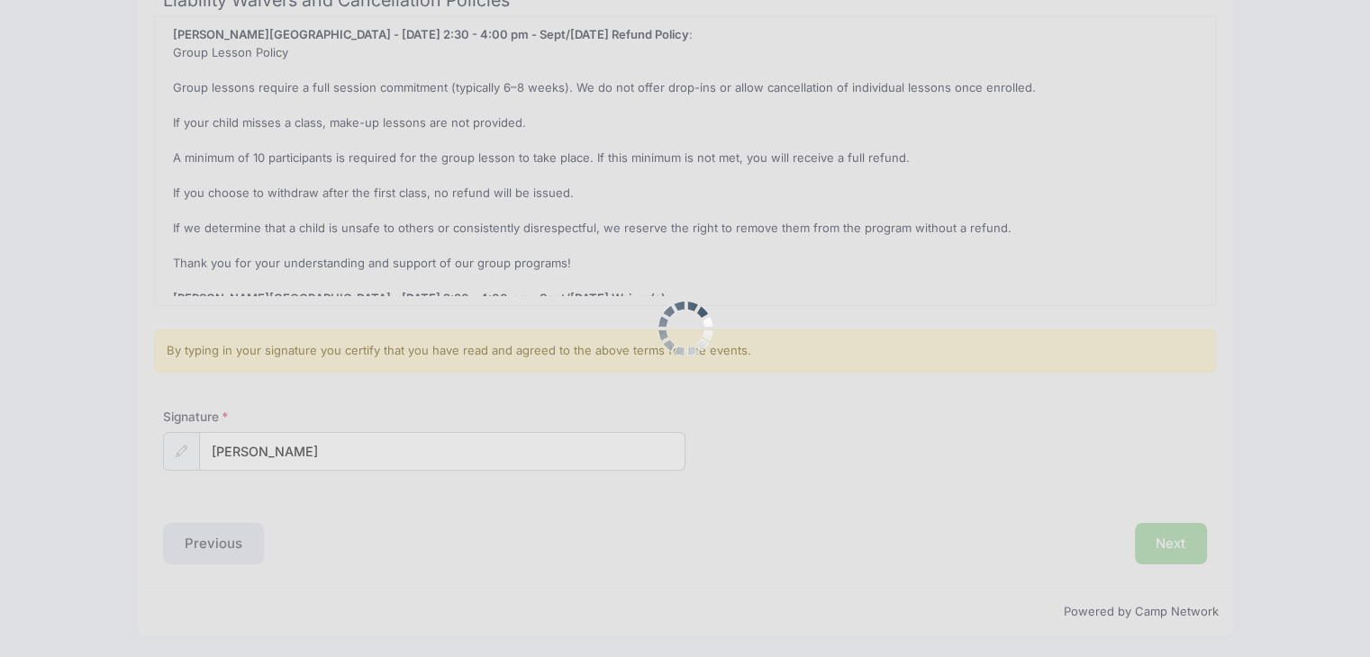
scroll to position [0, 0]
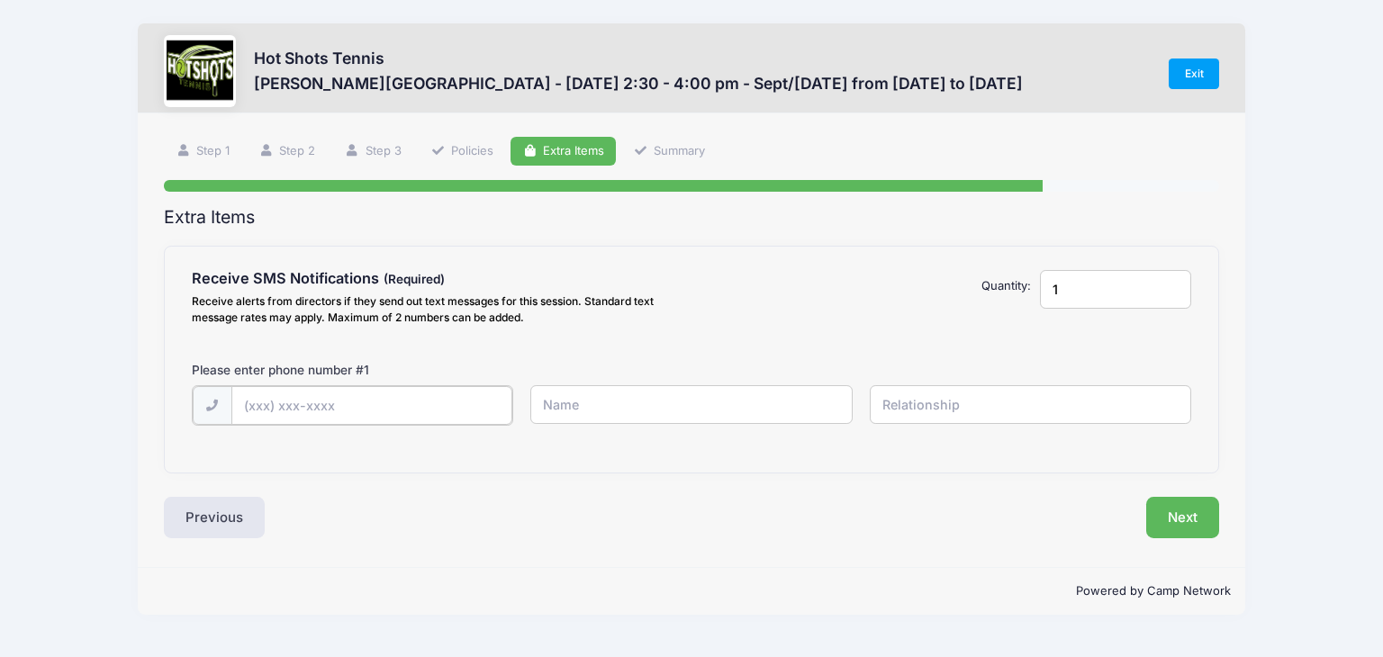
click at [0, 0] on input "text" at bounding box center [0, 0] width 0 height 0
type input "(408) 816-5617"
click at [0, 0] on input "text" at bounding box center [0, 0] width 0 height 0
type input "hyojung lee"
type input "mother"
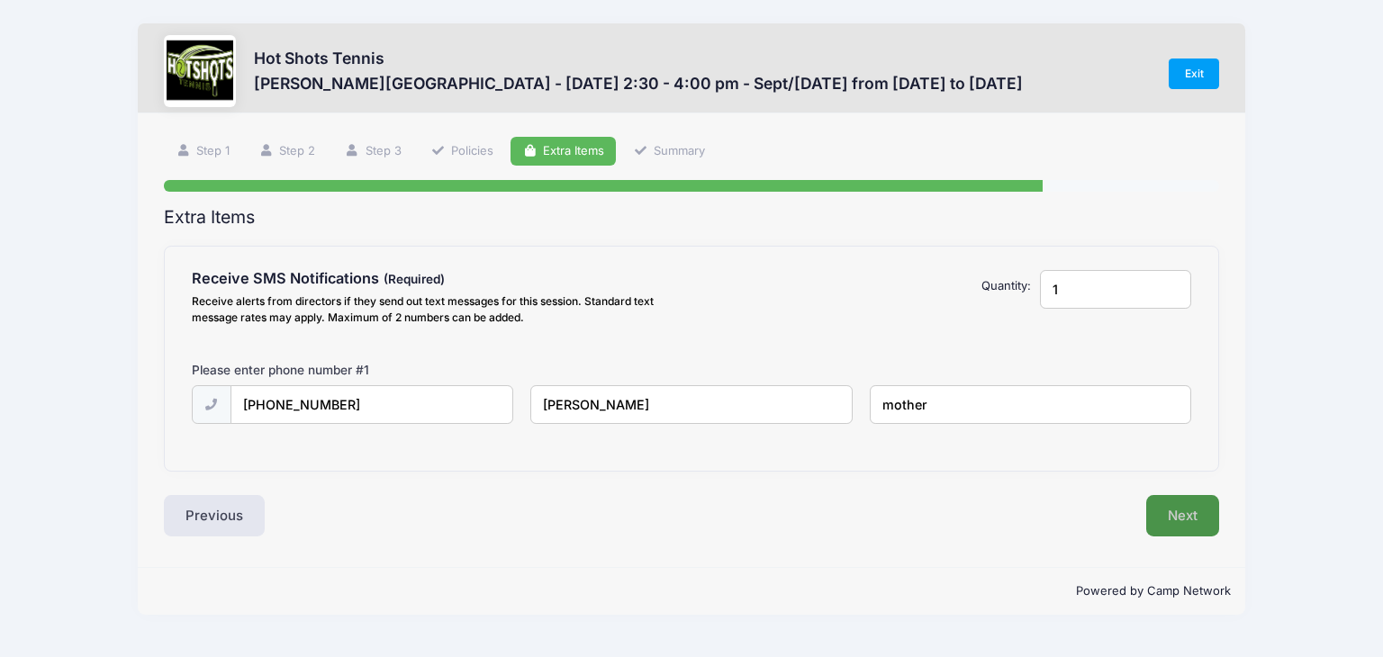
click at [1170, 511] on button "Next" at bounding box center [1182, 515] width 73 height 41
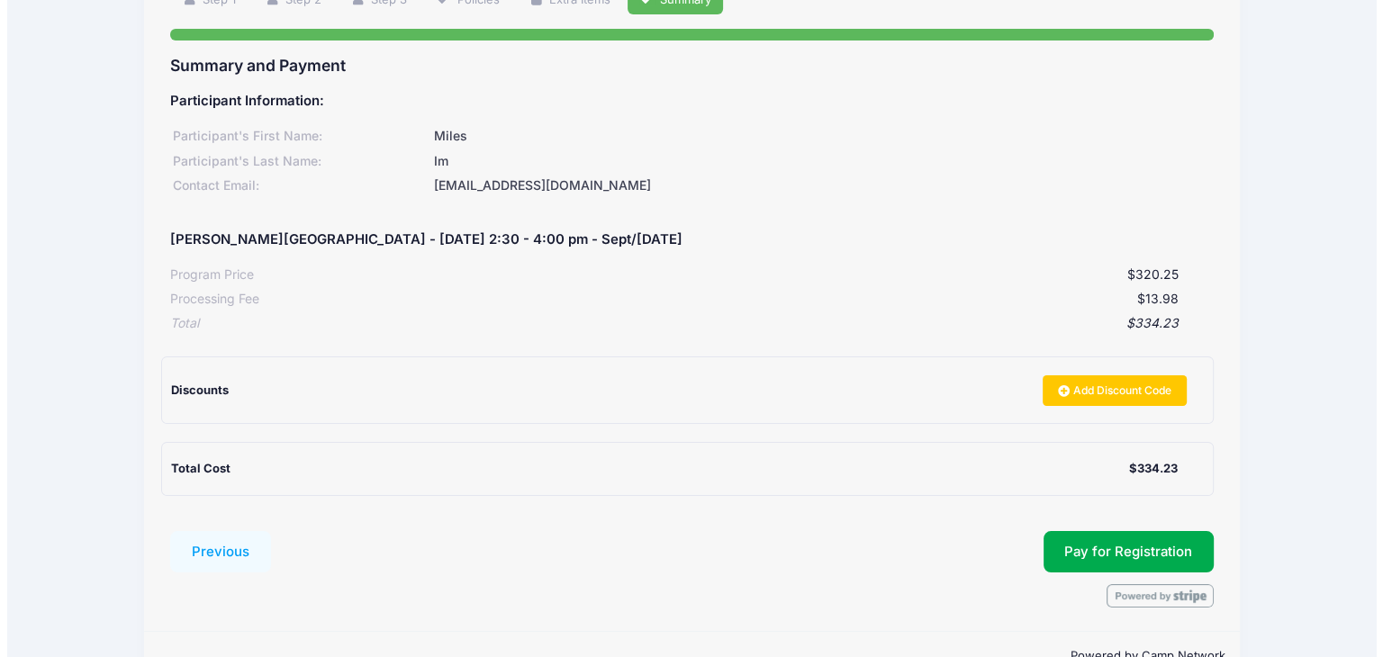
scroll to position [180, 0]
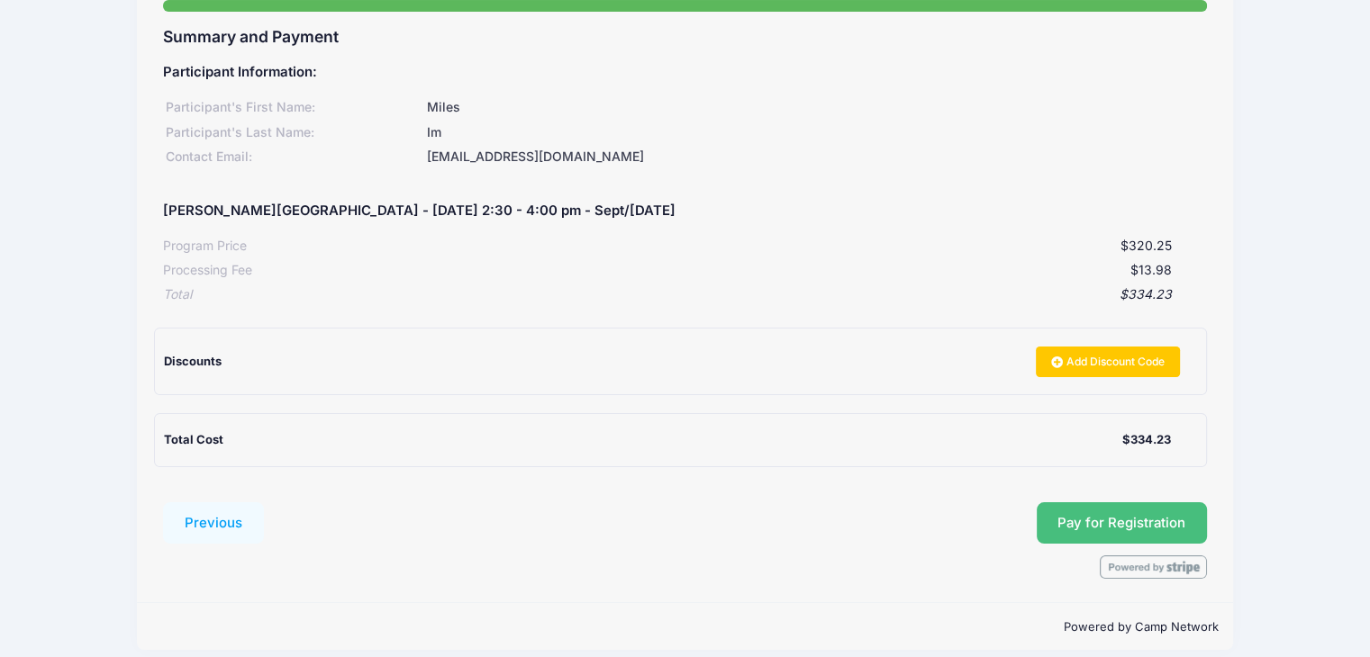
click at [1167, 522] on span "Pay for Registration" at bounding box center [1121, 523] width 128 height 16
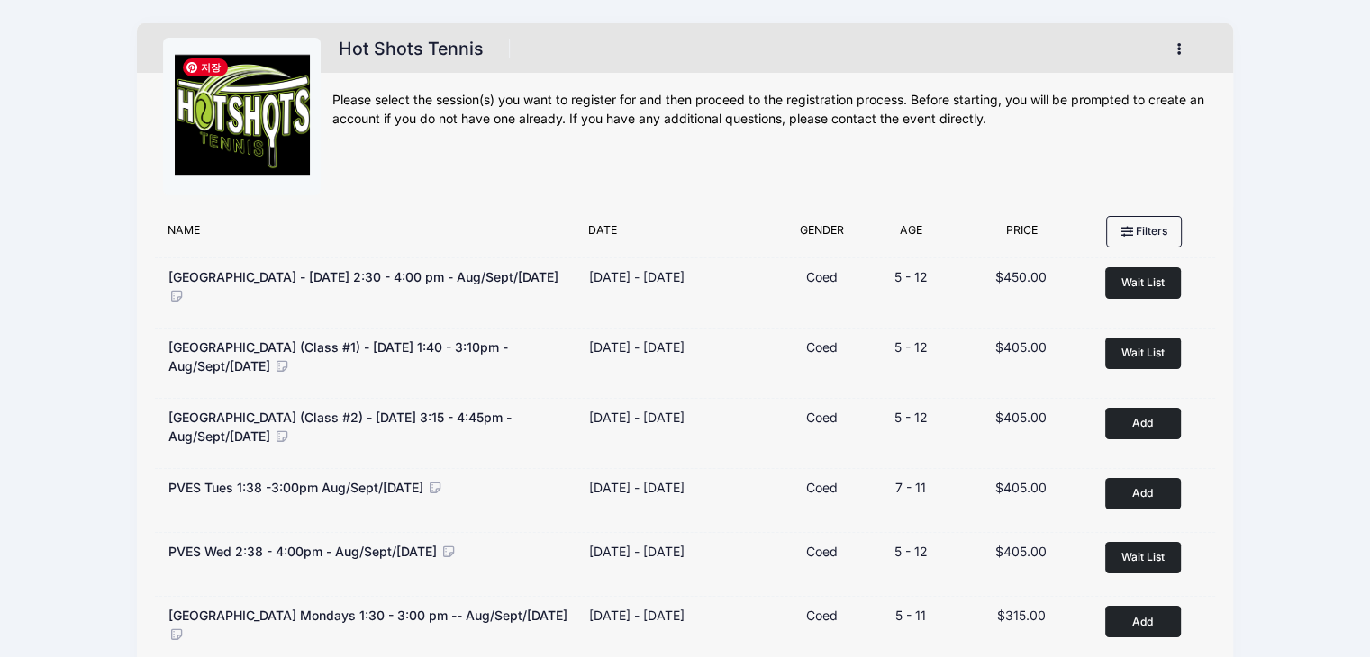
click at [276, 109] on img at bounding box center [242, 117] width 135 height 135
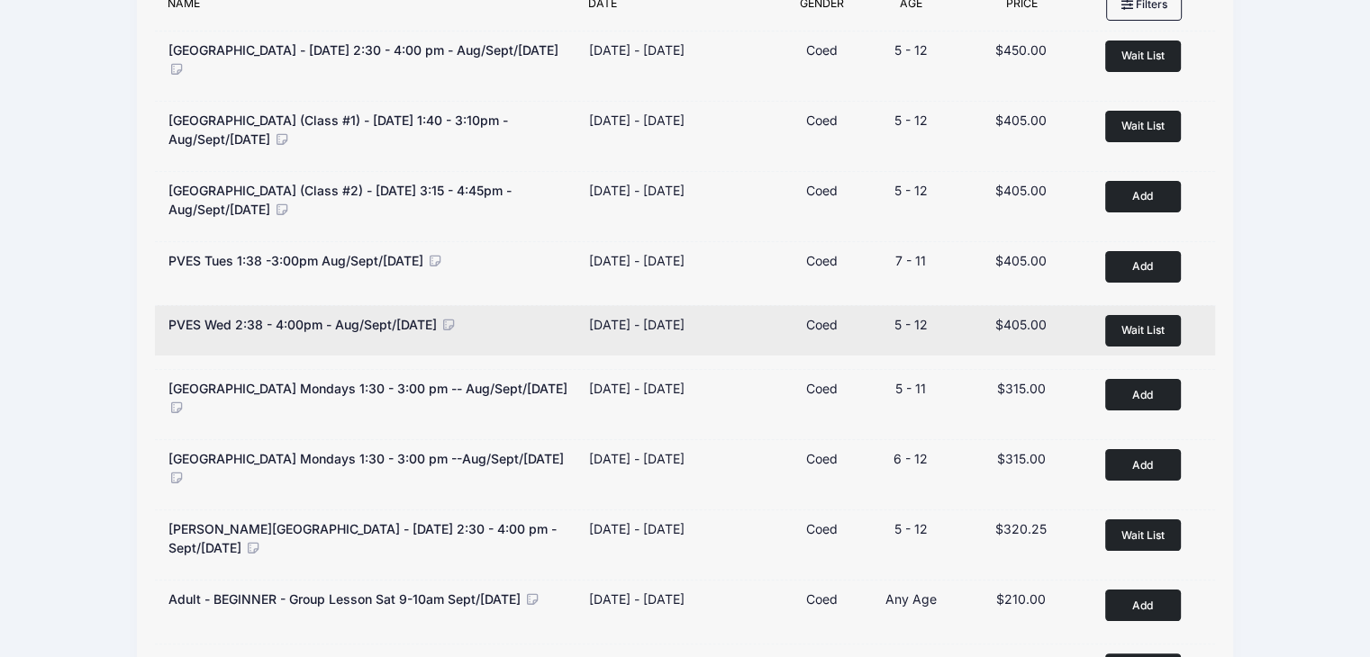
scroll to position [270, 0]
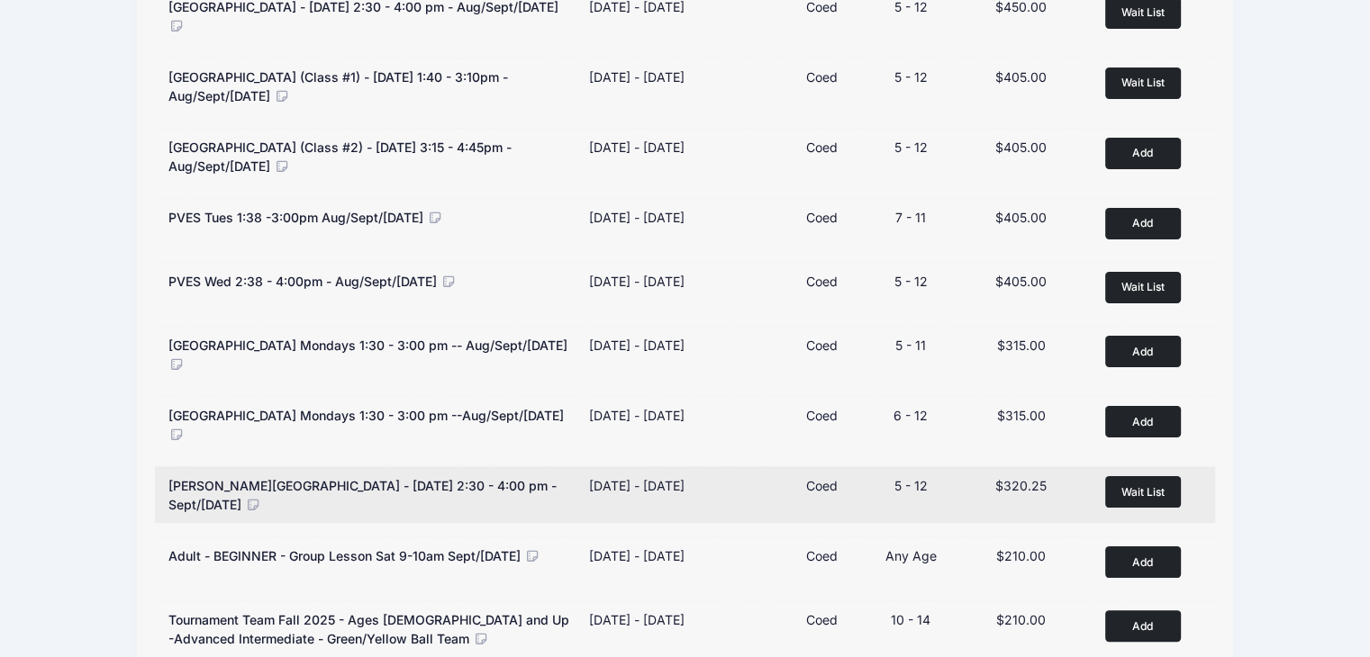
drag, startPoint x: 583, startPoint y: 476, endPoint x: 715, endPoint y: 490, distance: 133.0
click at [715, 490] on div "Dates Sep 3 - Oct 15, 2025 Sep 3 - Oct 15, 2025" at bounding box center [680, 495] width 200 height 38
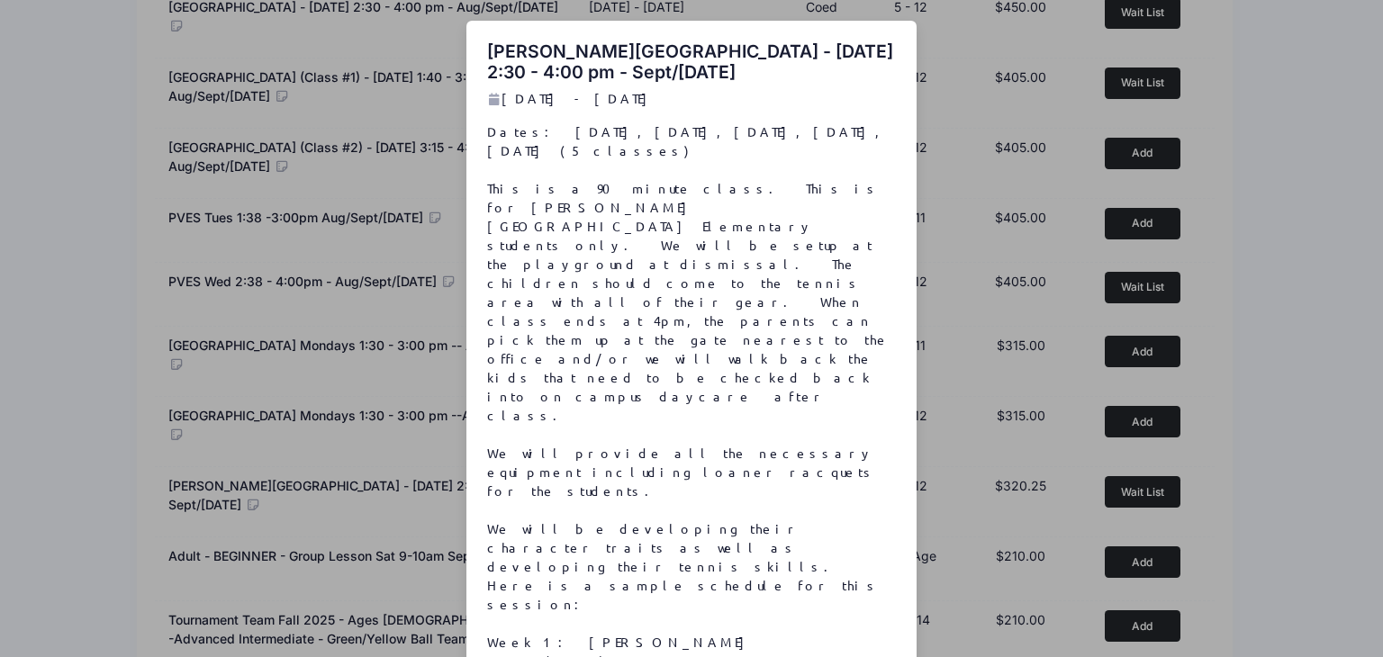
copy div "Sep 3 - Oct 15, 2025"
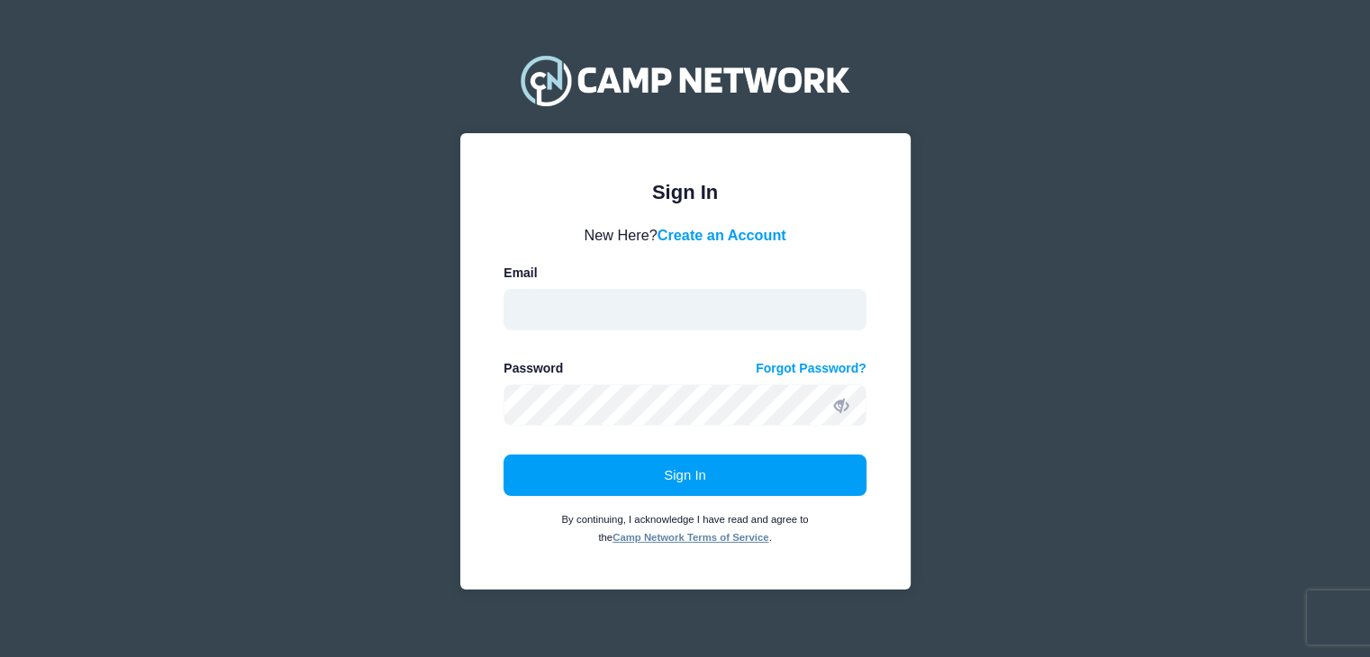
click at [645, 311] on input "email" at bounding box center [684, 309] width 363 height 41
type input "huejung@gmail.com"
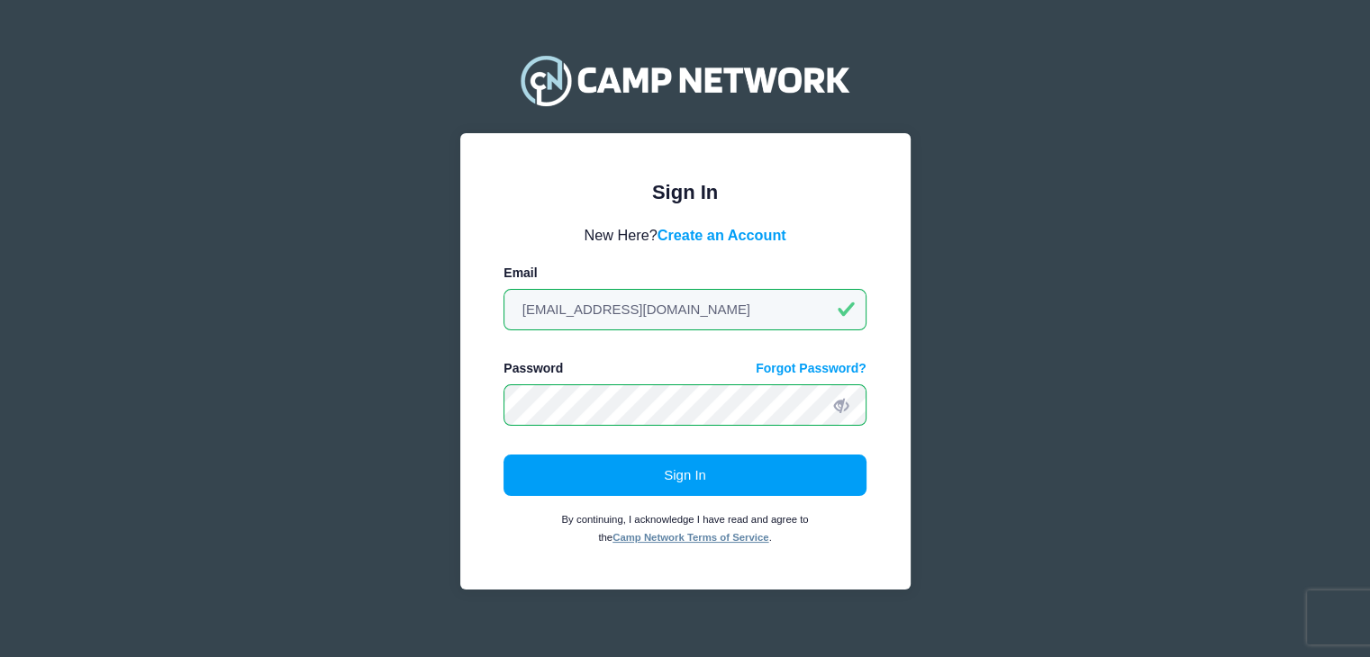
click at [503, 455] on button "Sign In" at bounding box center [684, 475] width 363 height 41
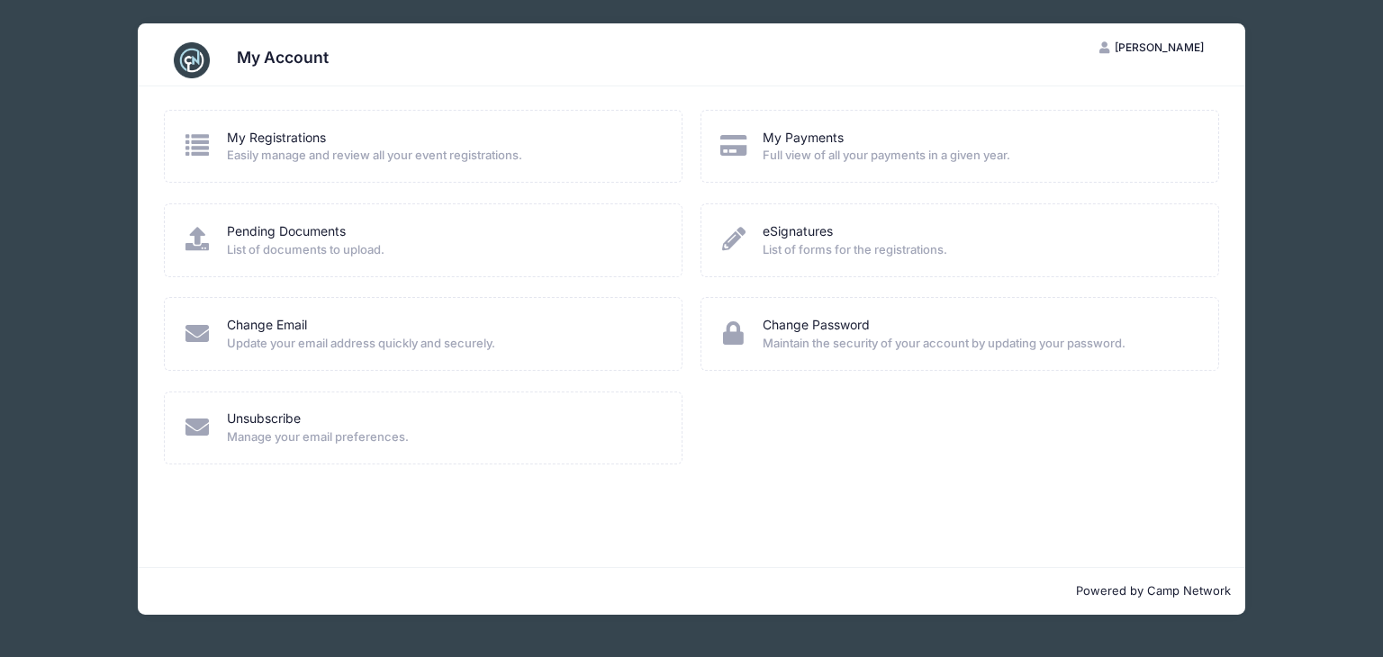
drag, startPoint x: 814, startPoint y: 449, endPoint x: 814, endPoint y: 372, distance: 77.4
click at [814, 448] on div "My Registrations Easily manage and review all your event registrations. My Paym…" at bounding box center [692, 297] width 1072 height 375
click at [194, 61] on img at bounding box center [192, 60] width 36 height 36
